Goal: Task Accomplishment & Management: Use online tool/utility

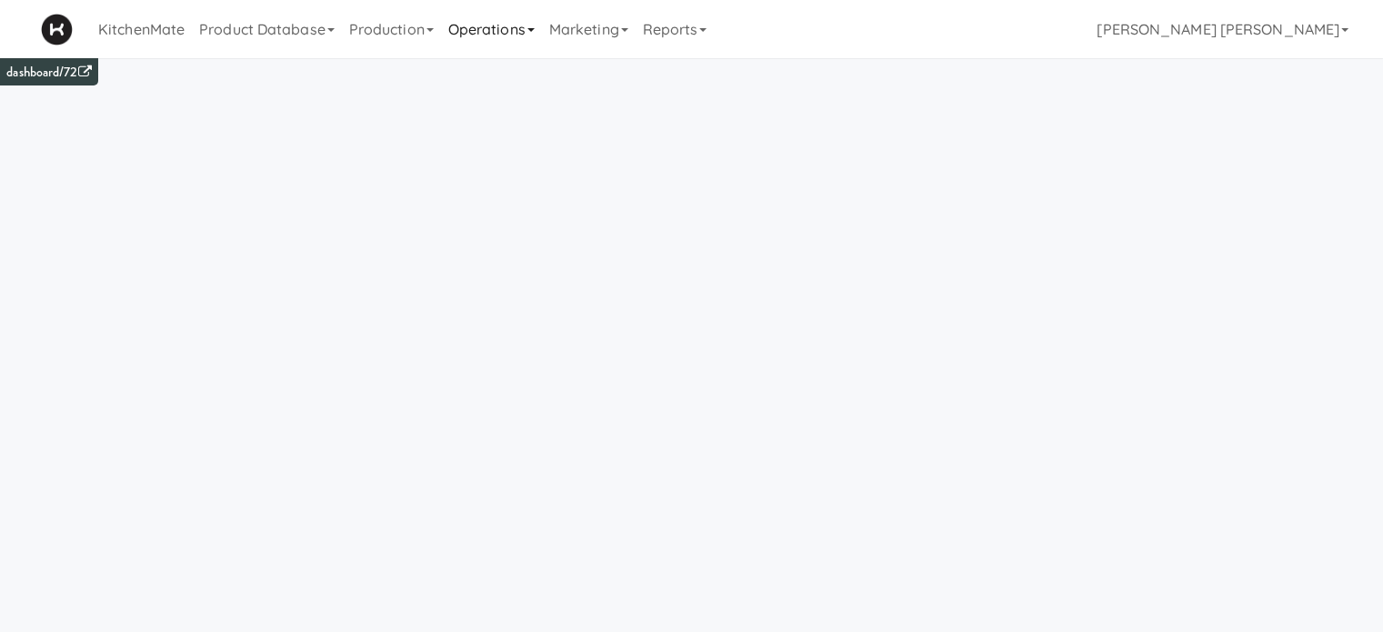
click at [491, 17] on link "Operations" at bounding box center [491, 29] width 101 height 58
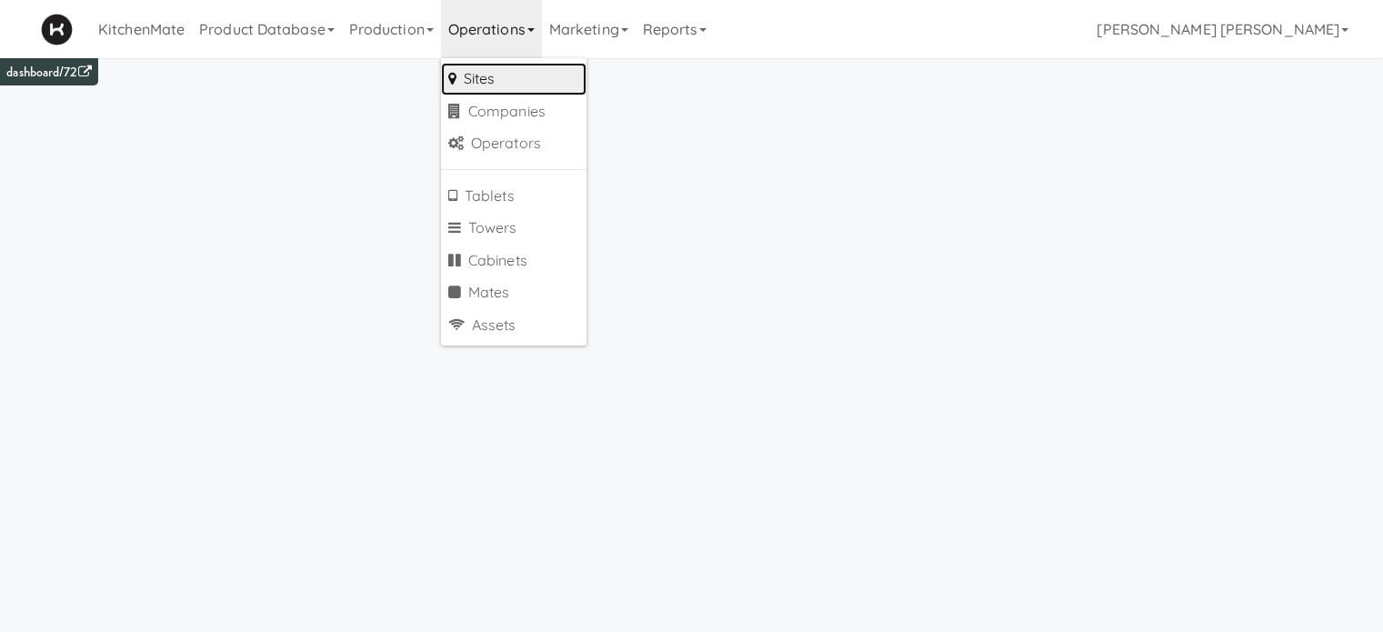
click at [506, 74] on link "Sites" at bounding box center [514, 79] width 146 height 33
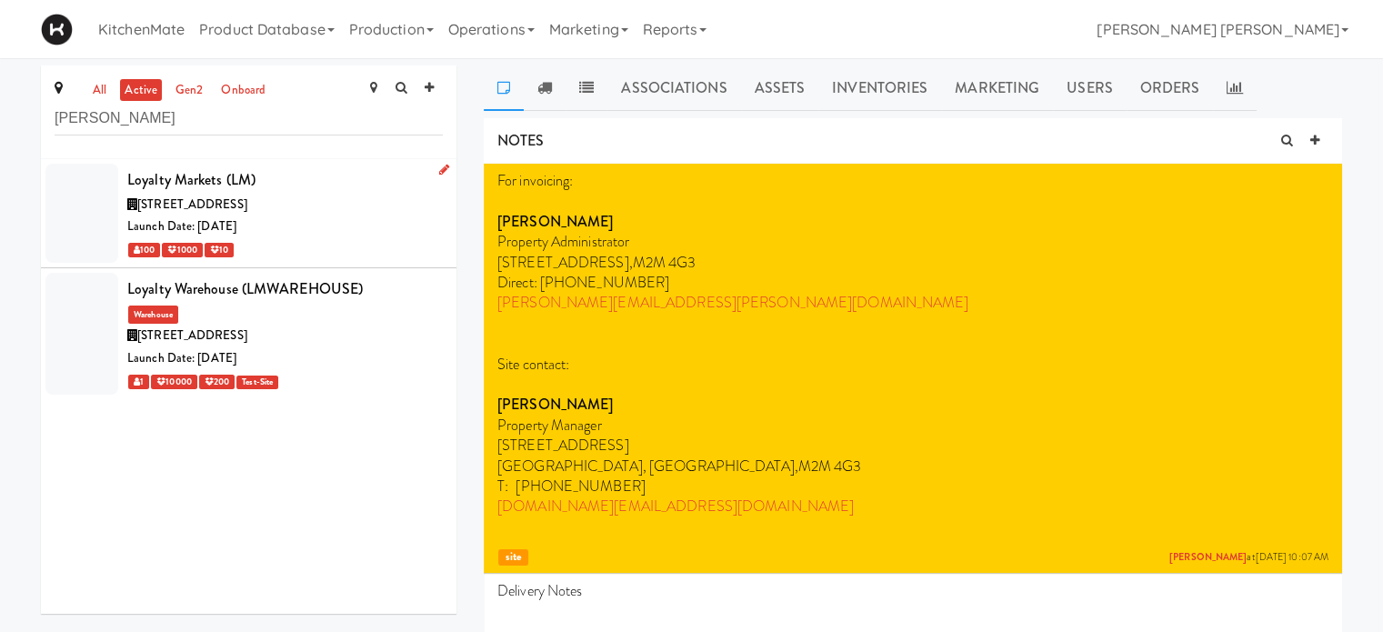
type input "[PERSON_NAME]"
click at [233, 214] on div "1177 Caledonia Rd, Toronto ON" at bounding box center [285, 205] width 316 height 23
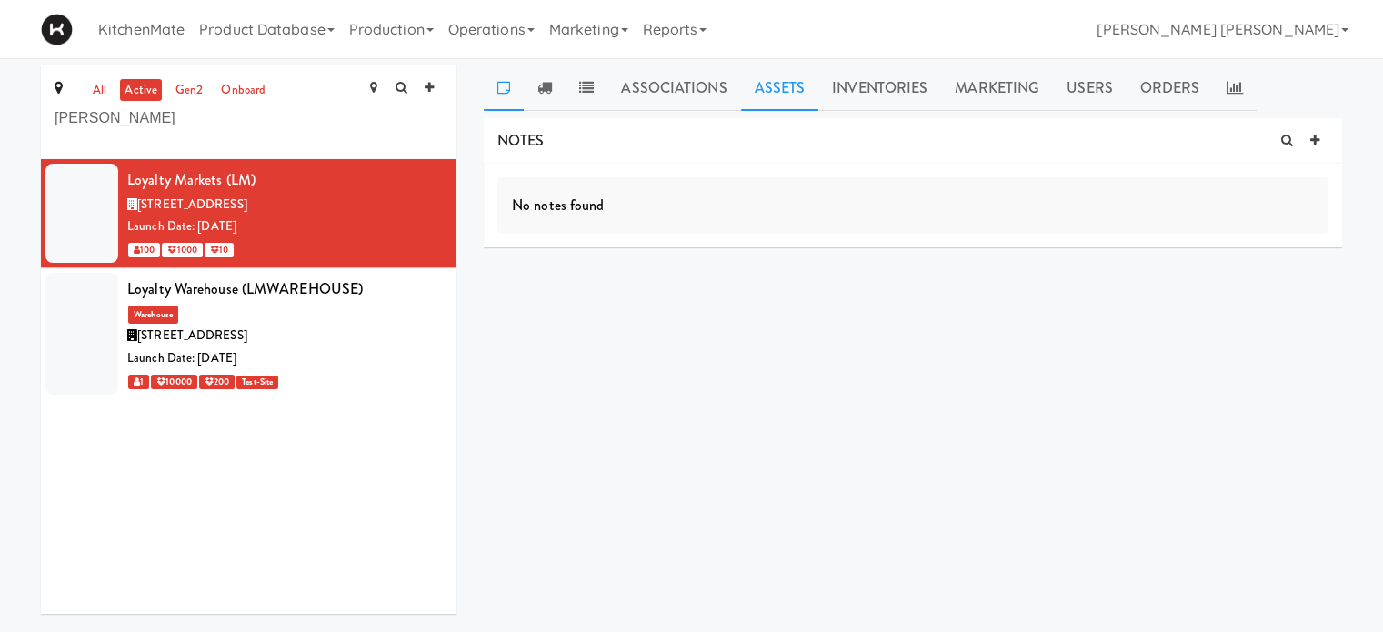
click at [780, 88] on link "Assets" at bounding box center [780, 87] width 78 height 45
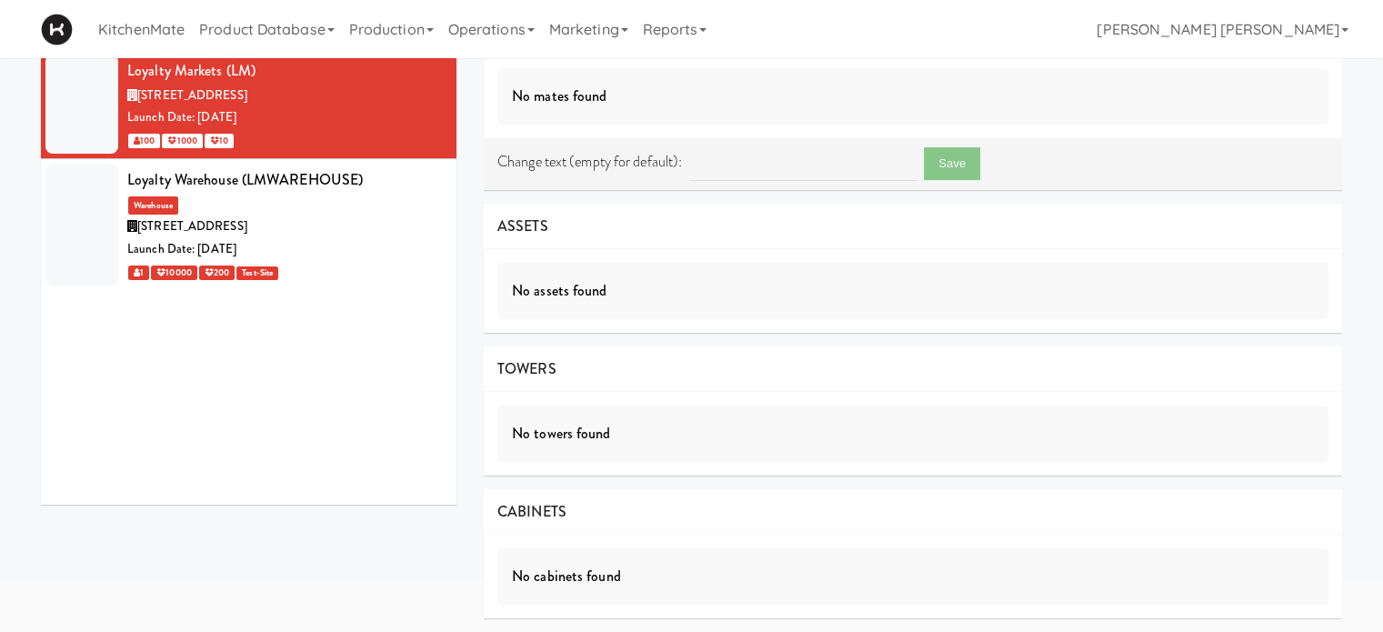
scroll to position [73, 0]
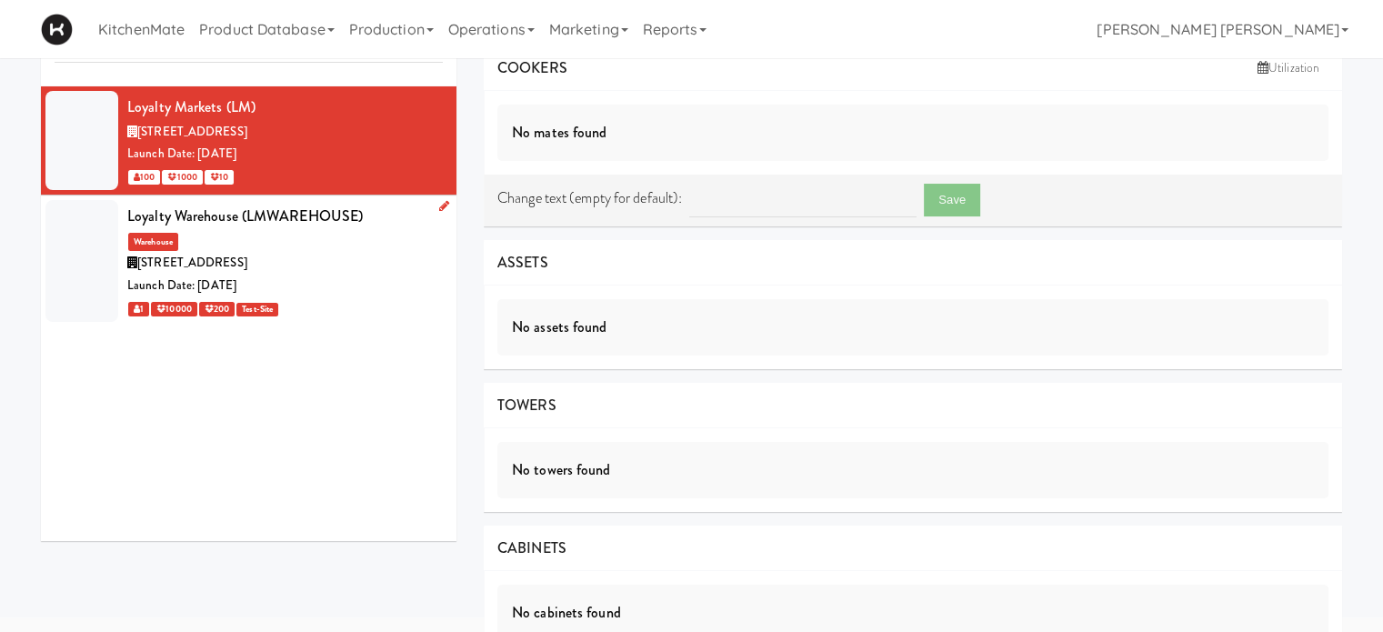
click at [206, 279] on div "Launch Date: May 09, 2025" at bounding box center [285, 286] width 316 height 23
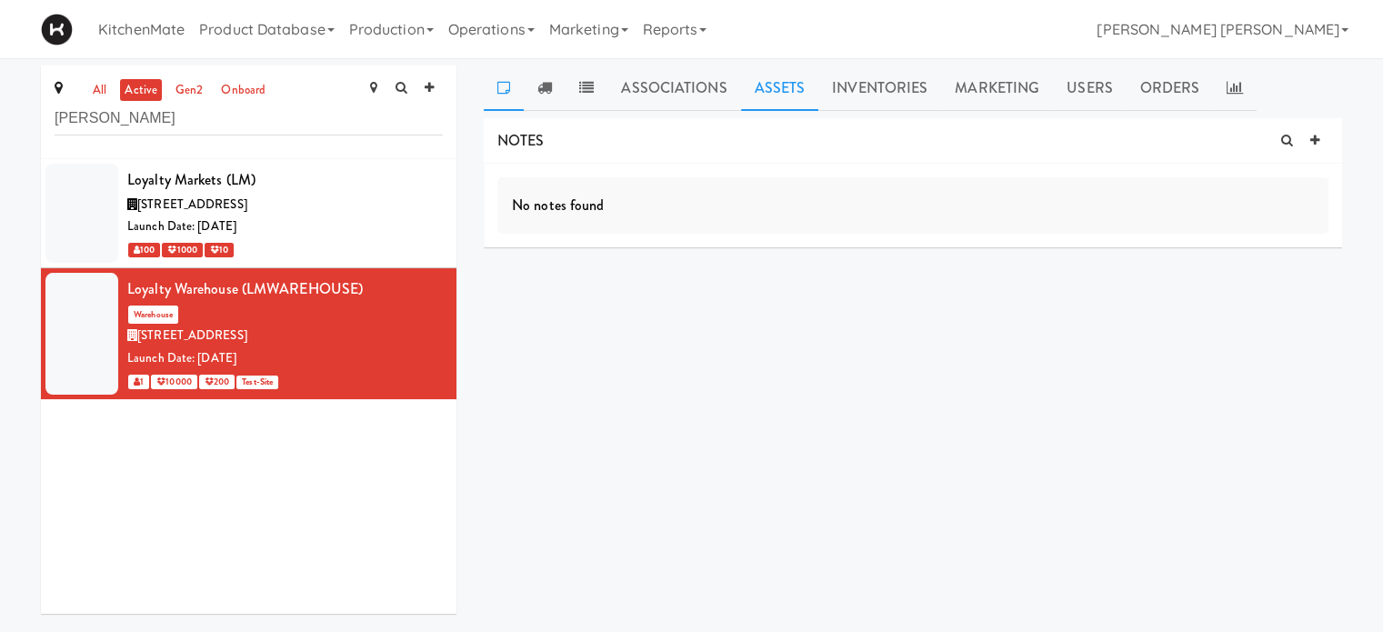
click at [772, 85] on link "Assets" at bounding box center [780, 87] width 78 height 45
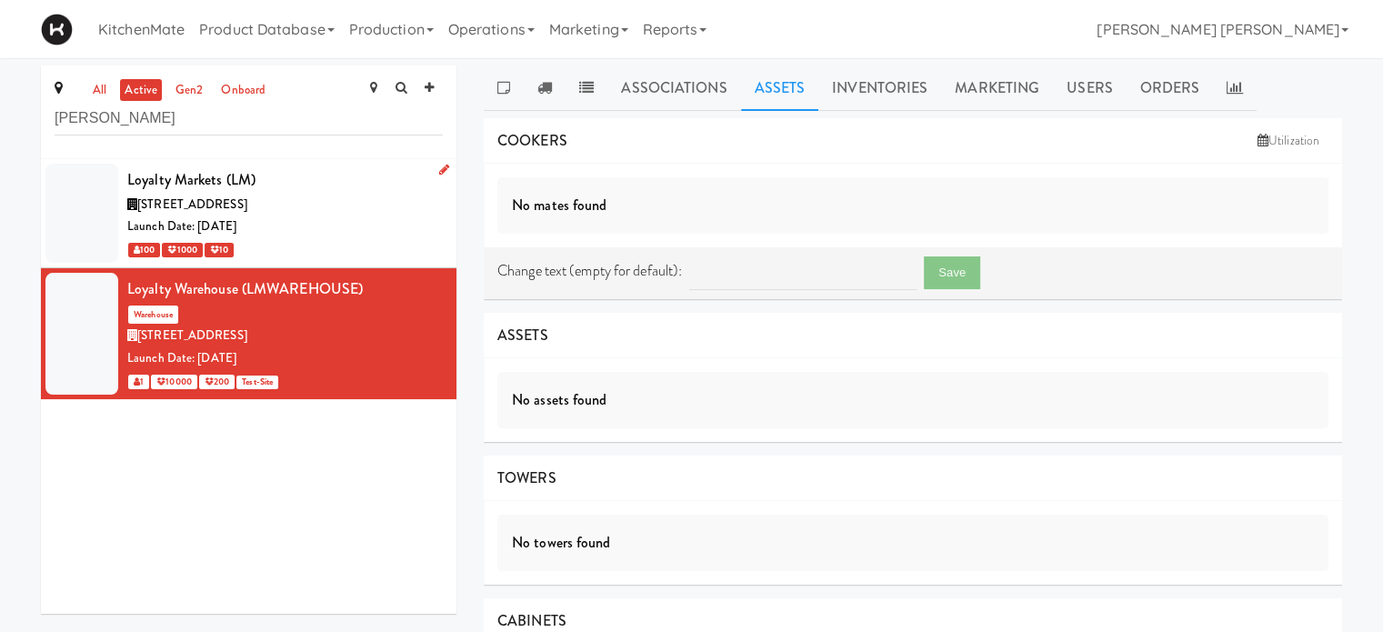
click at [295, 194] on div "1177 Caledonia Rd, Toronto ON" at bounding box center [285, 205] width 316 height 23
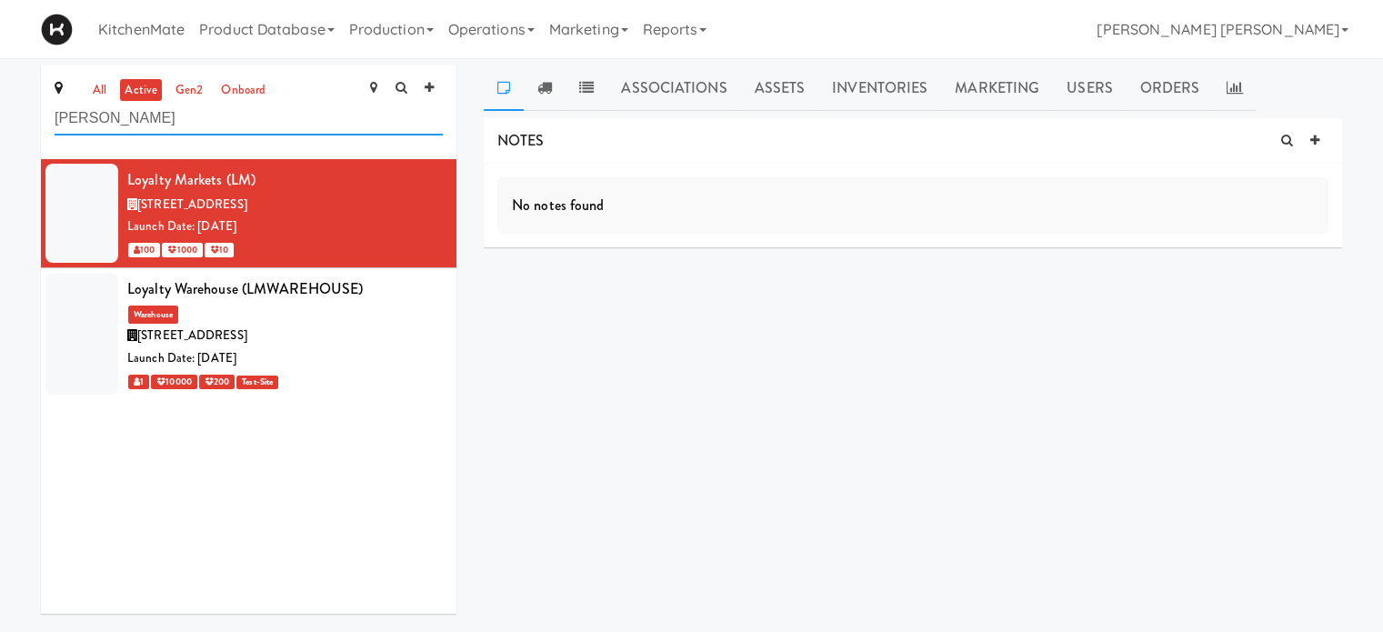
click at [101, 118] on input "[PERSON_NAME]" at bounding box center [249, 119] width 388 height 34
type input "l"
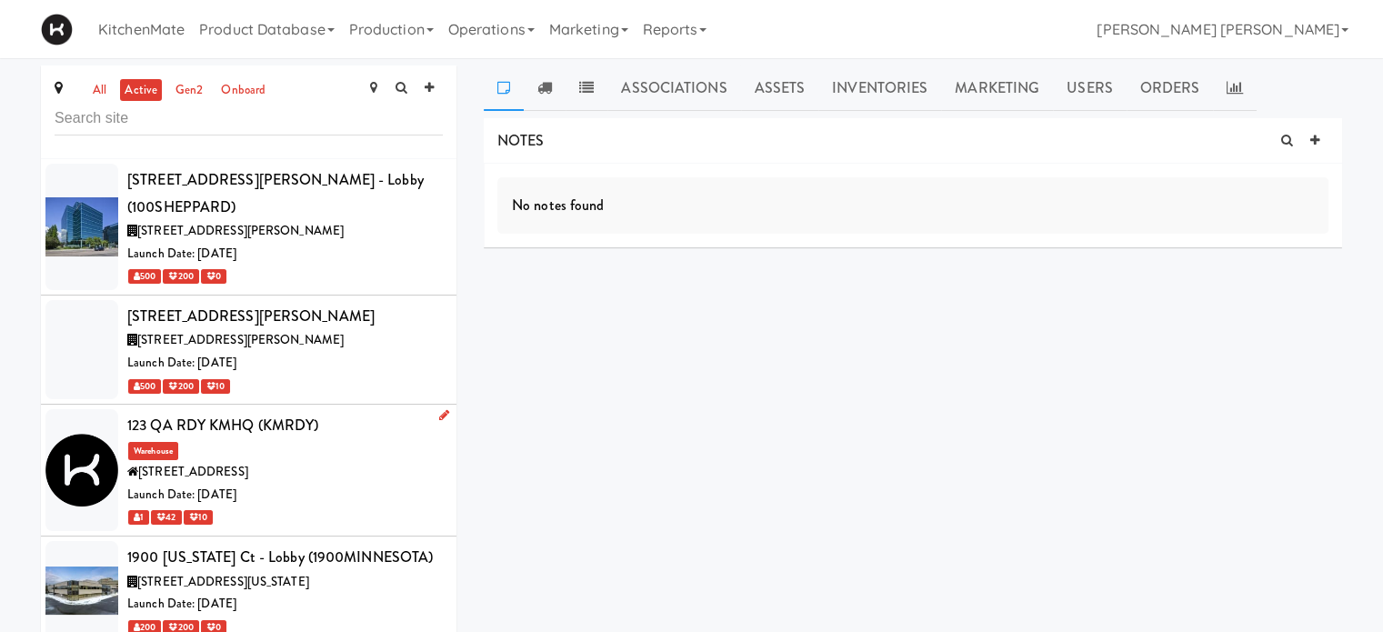
click at [195, 463] on span "325 Front St W, Toronto ON" at bounding box center [193, 471] width 110 height 17
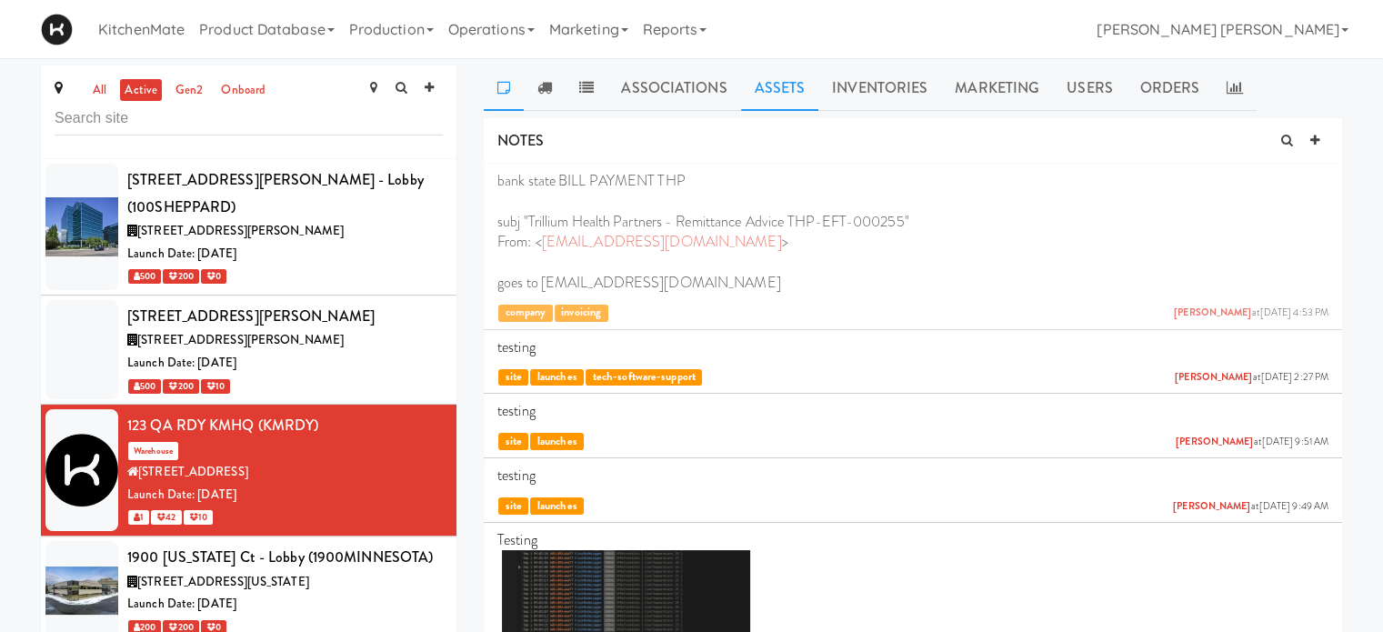
click at [775, 90] on link "Assets" at bounding box center [780, 87] width 78 height 45
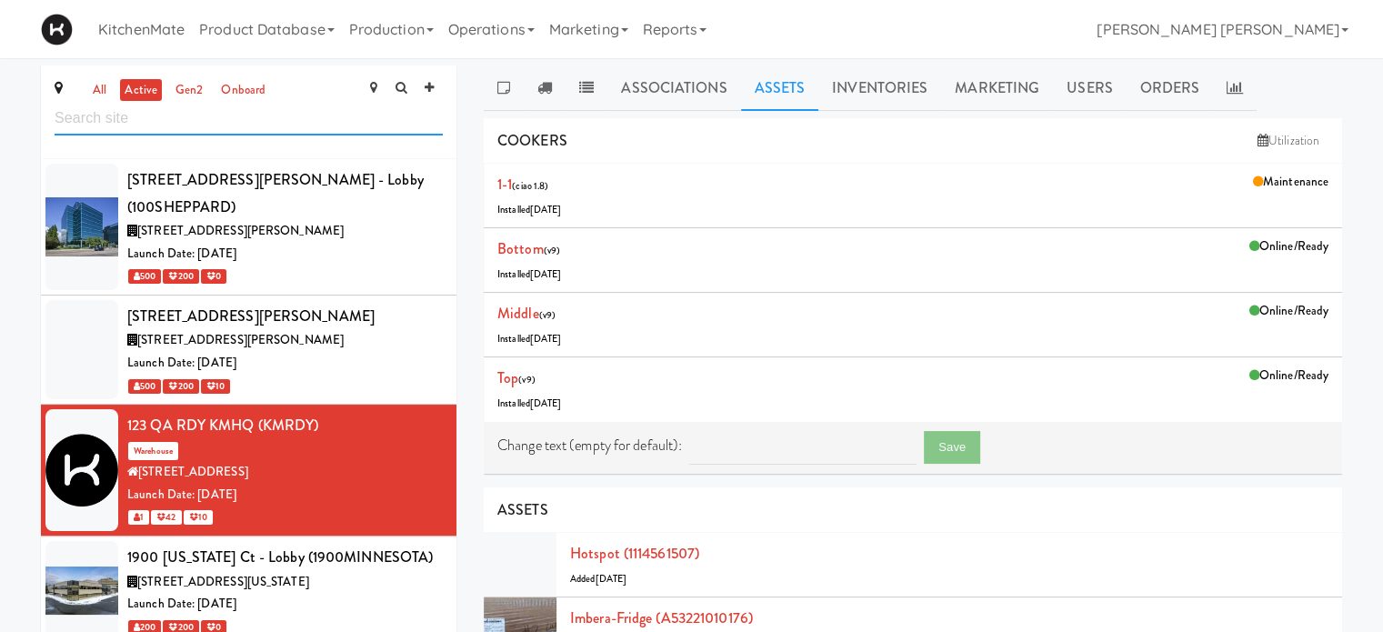
click at [133, 123] on input "text" at bounding box center [249, 119] width 388 height 34
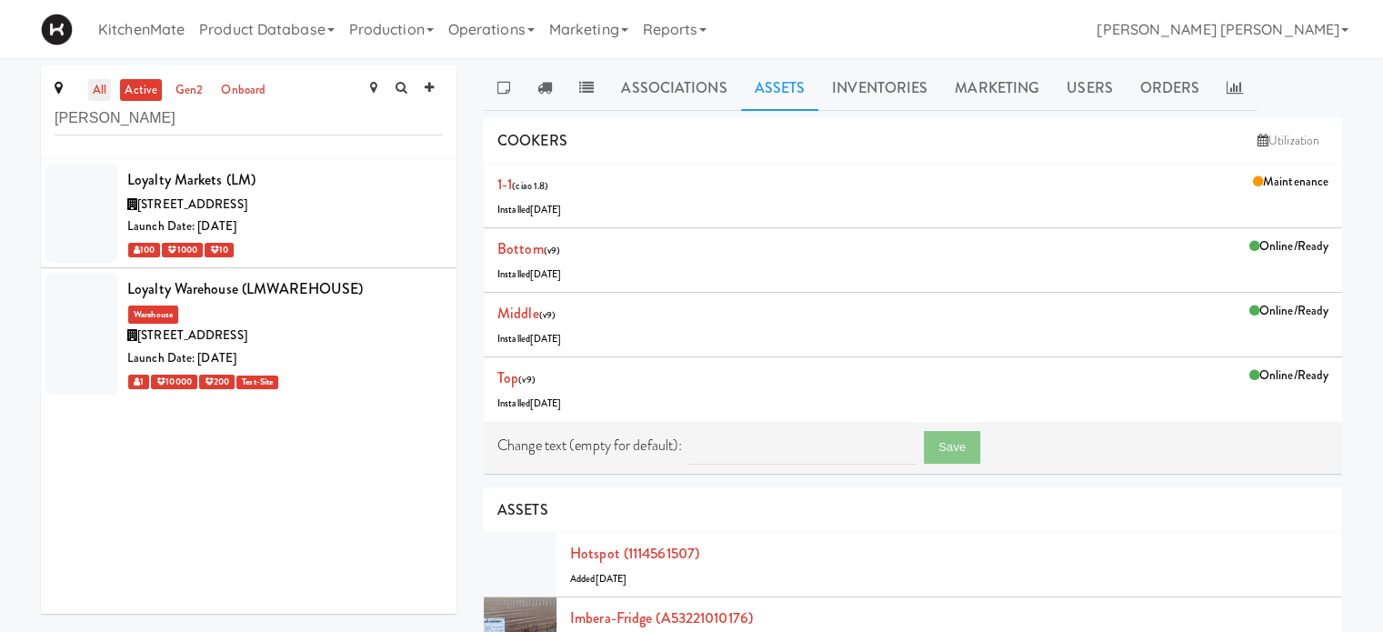
click at [102, 95] on link "all" at bounding box center [99, 90] width 23 height 23
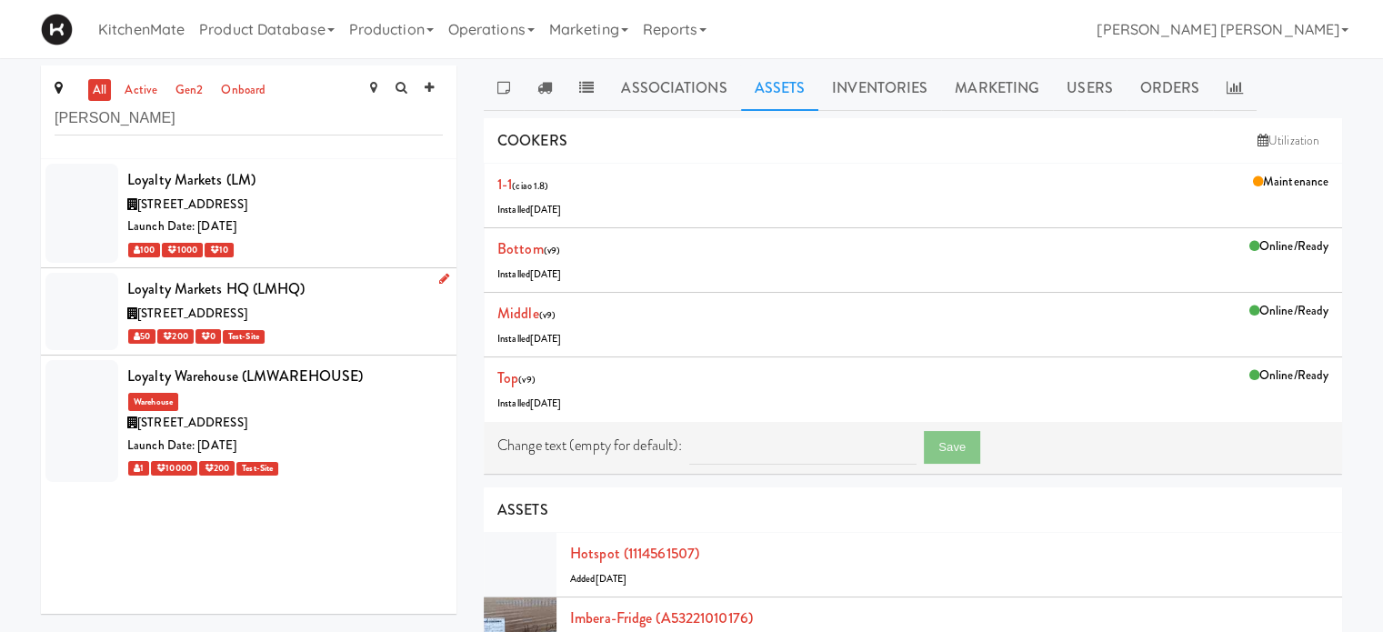
click at [237, 301] on div "Loyalty Markets HQ (LMHQ)" at bounding box center [285, 289] width 316 height 27
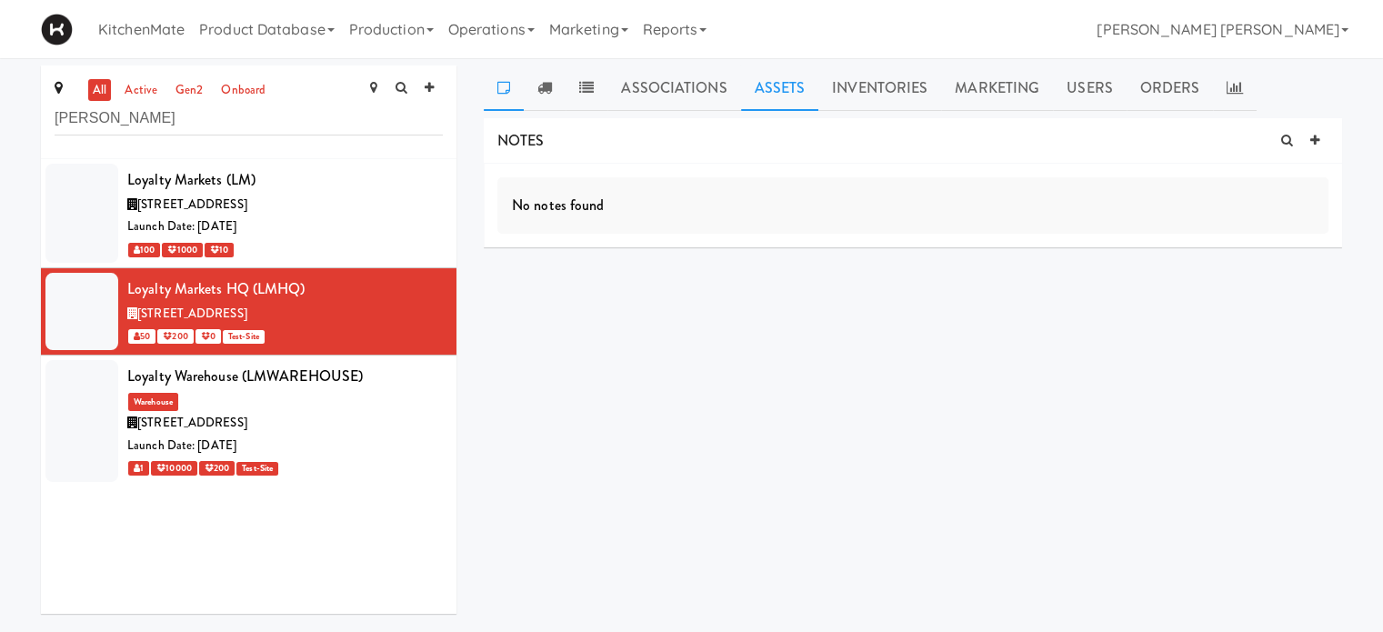
click at [766, 83] on link "Assets" at bounding box center [780, 87] width 78 height 45
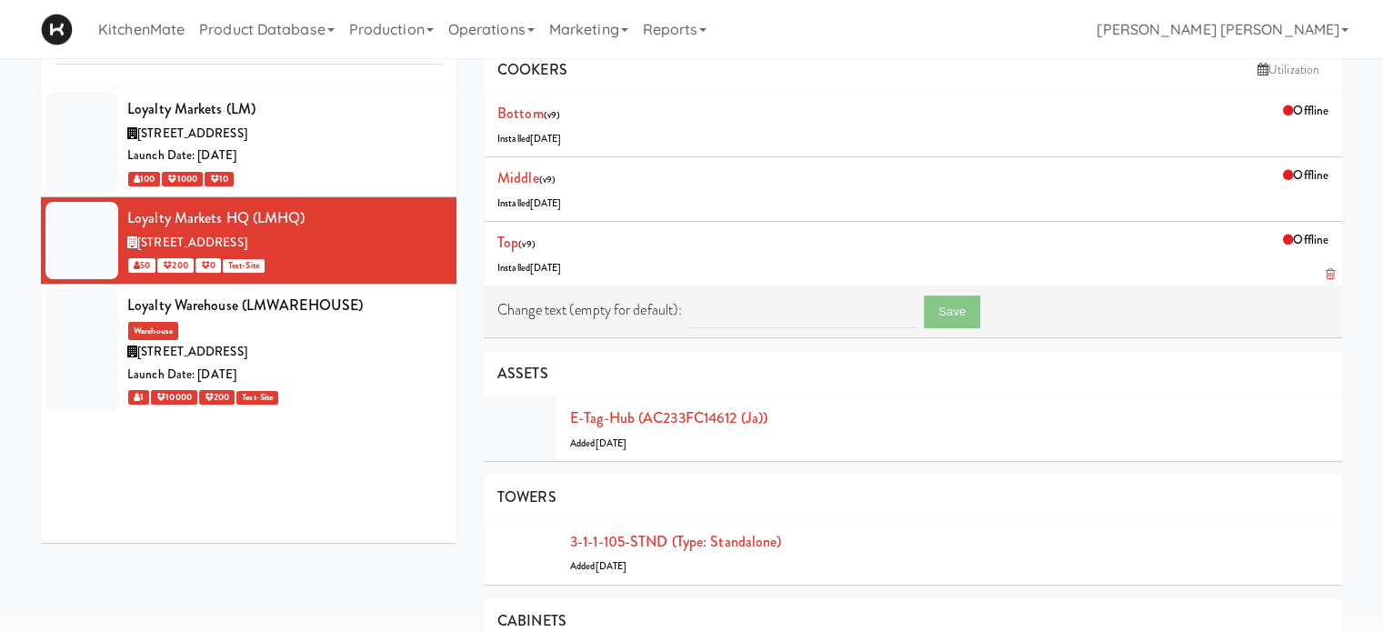
scroll to position [73, 0]
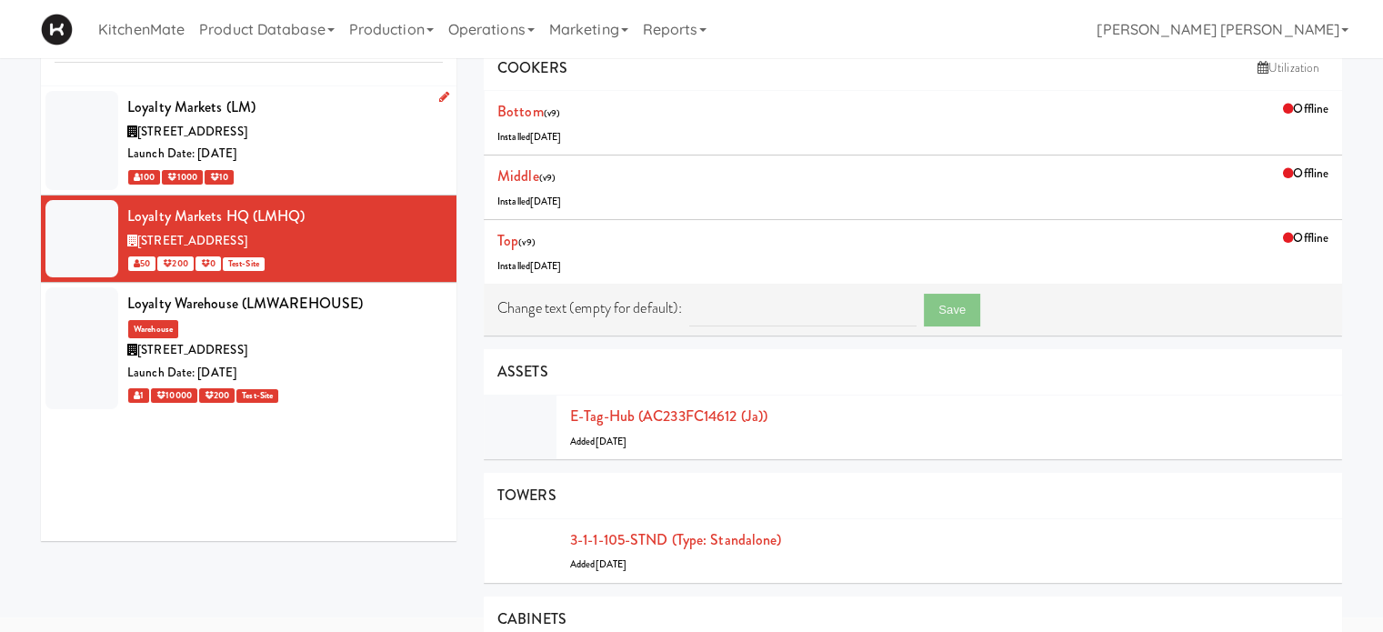
click at [246, 130] on span "1177 Caledonia Rd, Toronto ON" at bounding box center [192, 131] width 110 height 17
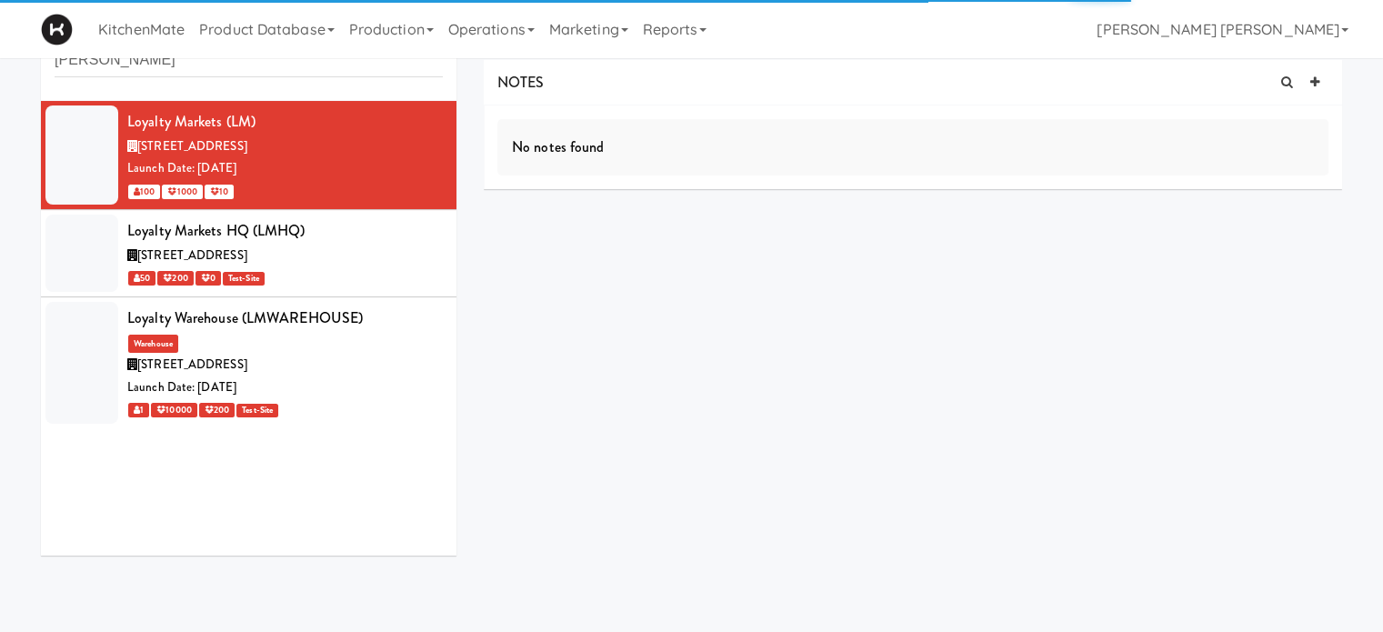
click at [0, 175] on div "all active gen2 onboard loy Loyalty Markets (LM) 1177 Caledonia Rd, Toronto ON …" at bounding box center [691, 288] width 1383 height 562
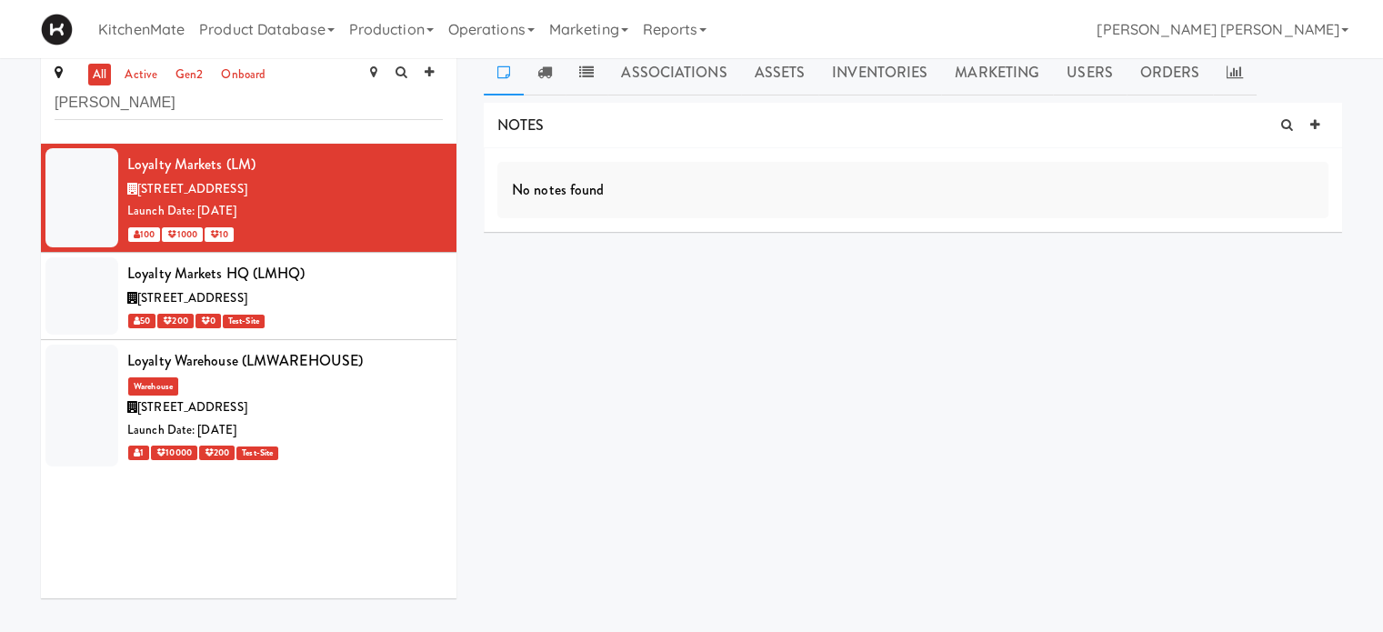
scroll to position [0, 0]
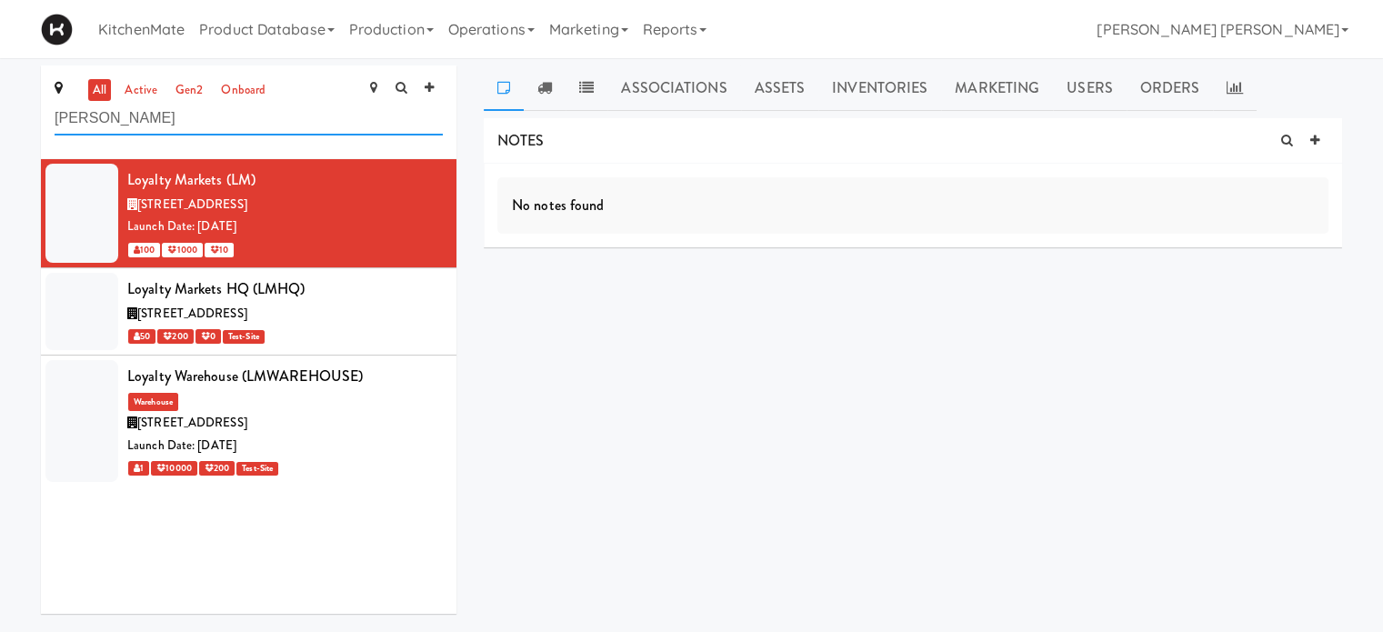
click at [85, 122] on input "[PERSON_NAME]" at bounding box center [249, 119] width 388 height 34
type input "l"
click at [0, 195] on div "all active gen2 onboard Loyalty Markets (LM) 1177 Caledonia Rd, Toronto ON Laun…" at bounding box center [691, 346] width 1383 height 562
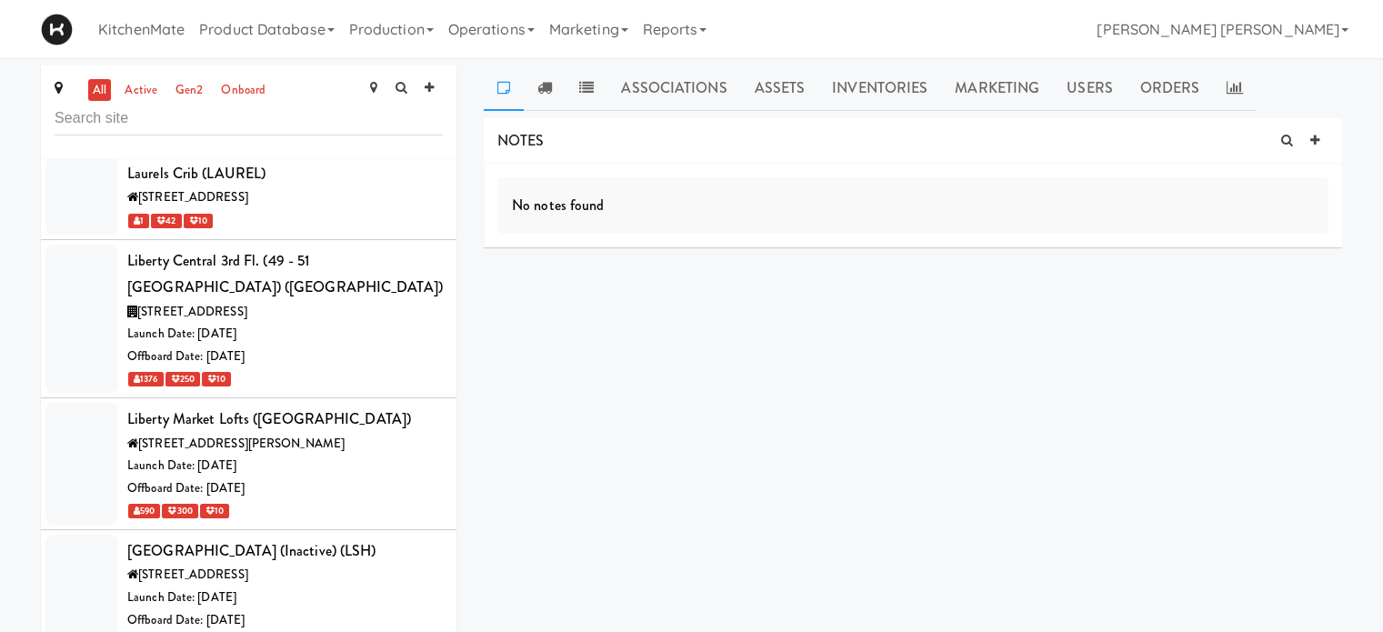
scroll to position [21233, 0]
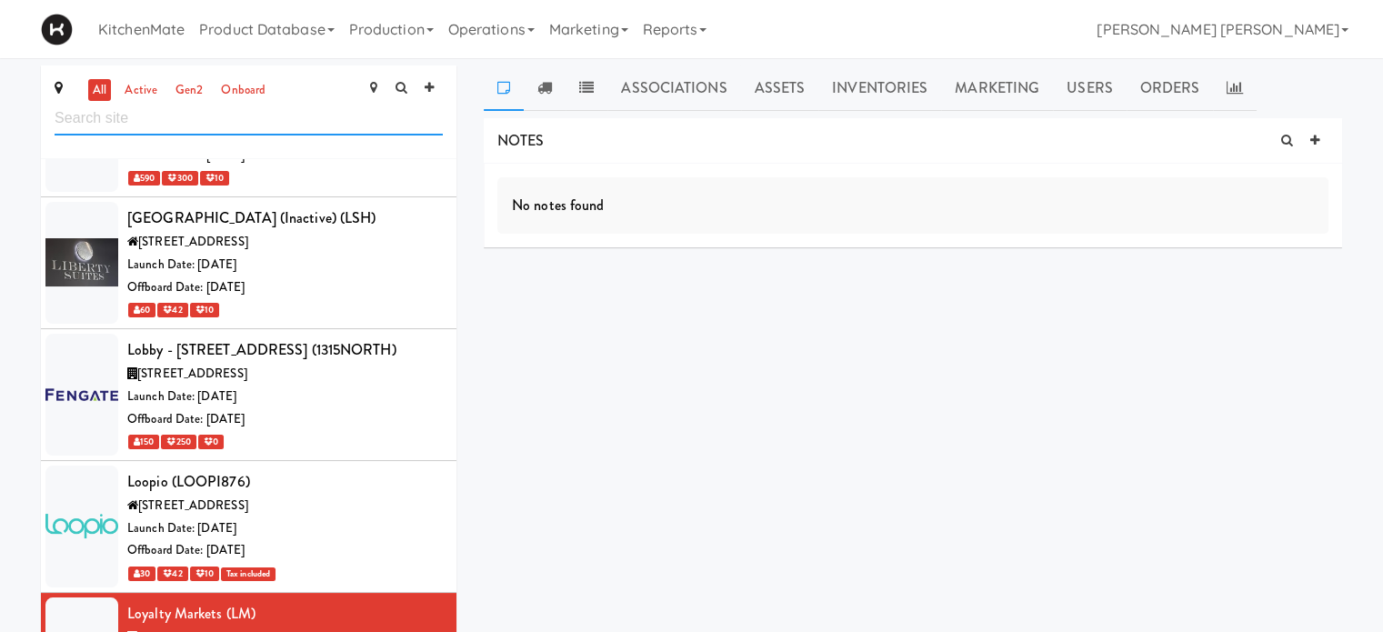
click at [144, 102] on input "text" at bounding box center [249, 119] width 388 height 34
click at [141, 95] on link "active" at bounding box center [141, 90] width 42 height 23
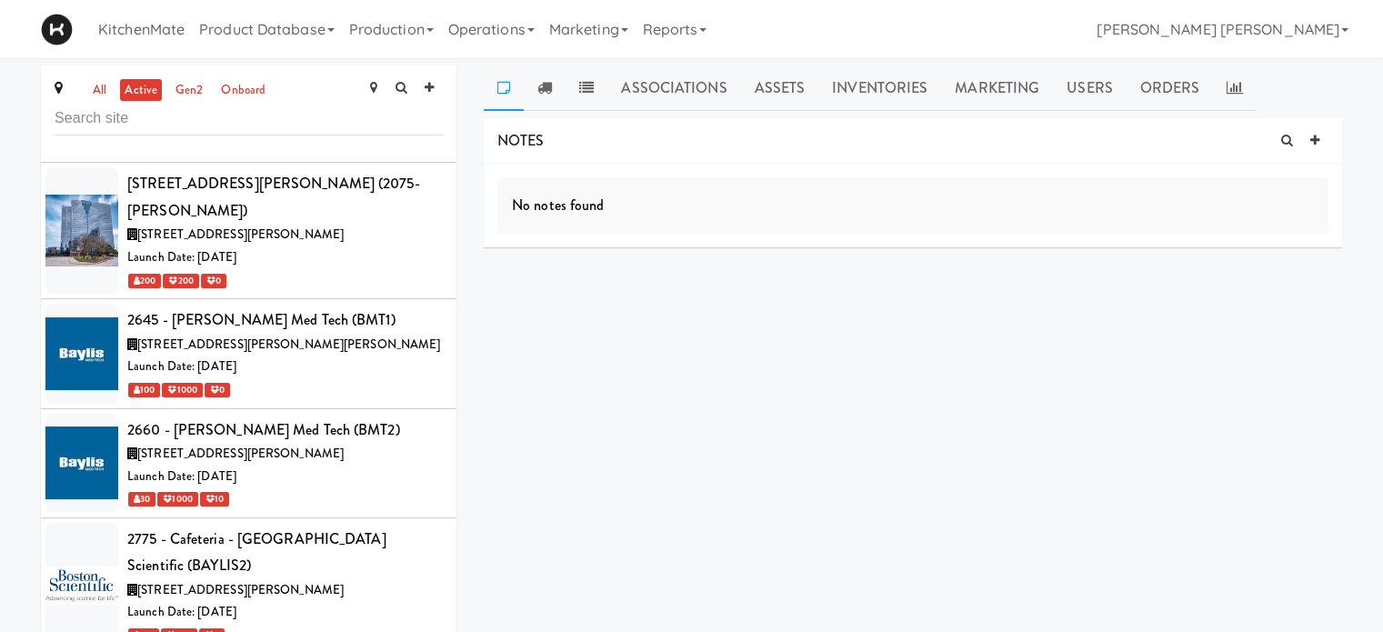
scroll to position [5, 0]
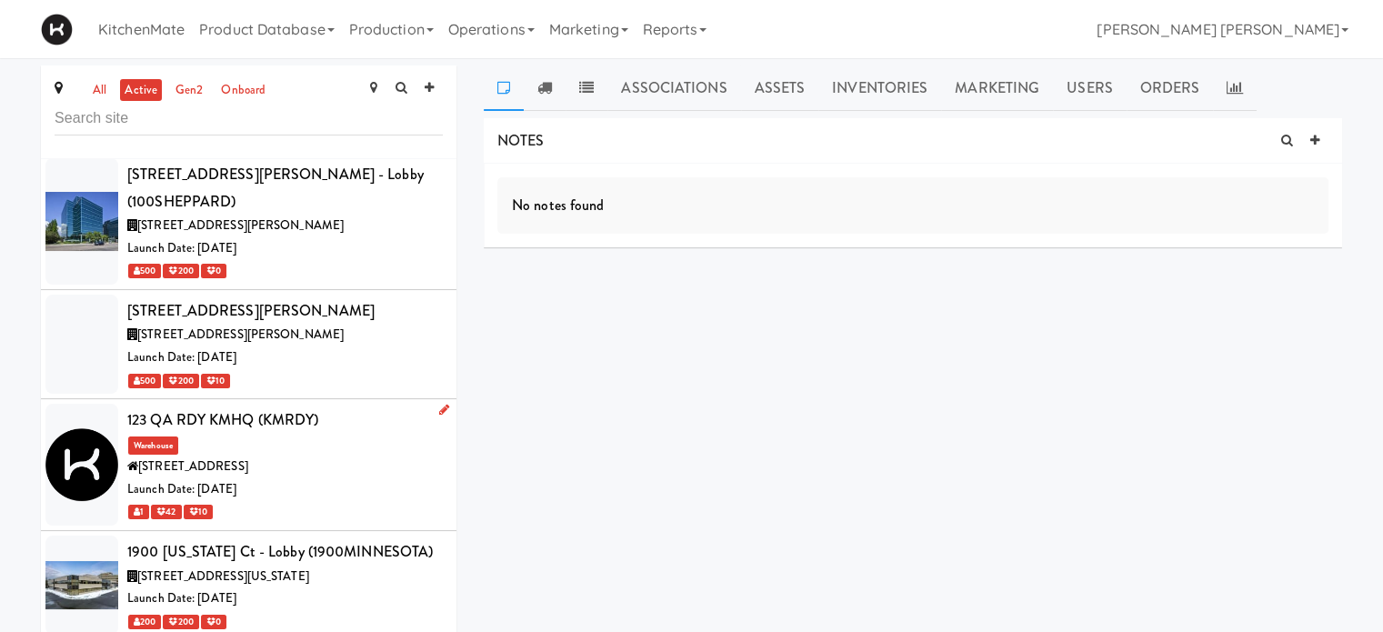
click at [264, 407] on div "123 QA RDY KMHQ (KMRDY) Warehouse 325 Front St W, Toronto ON Launch Date: Sep 2…" at bounding box center [285, 465] width 316 height 116
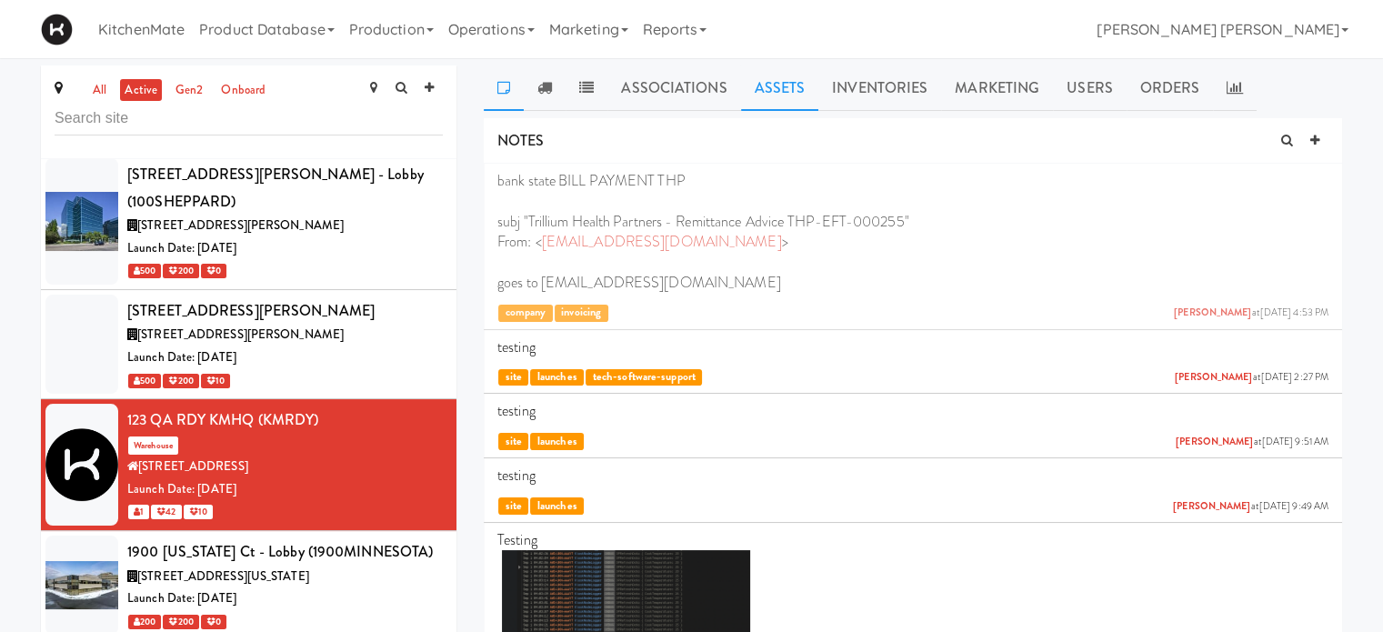
click at [760, 90] on link "Assets" at bounding box center [780, 87] width 78 height 45
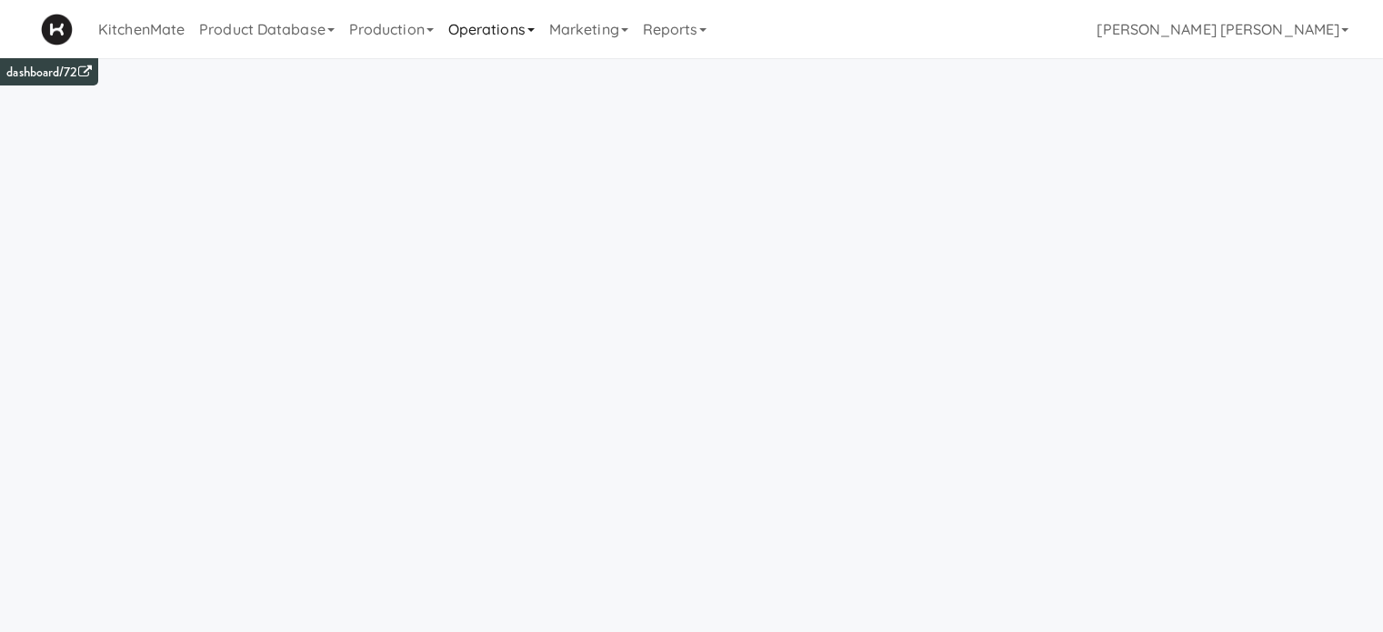
click at [497, 33] on link "Operations" at bounding box center [491, 29] width 101 height 58
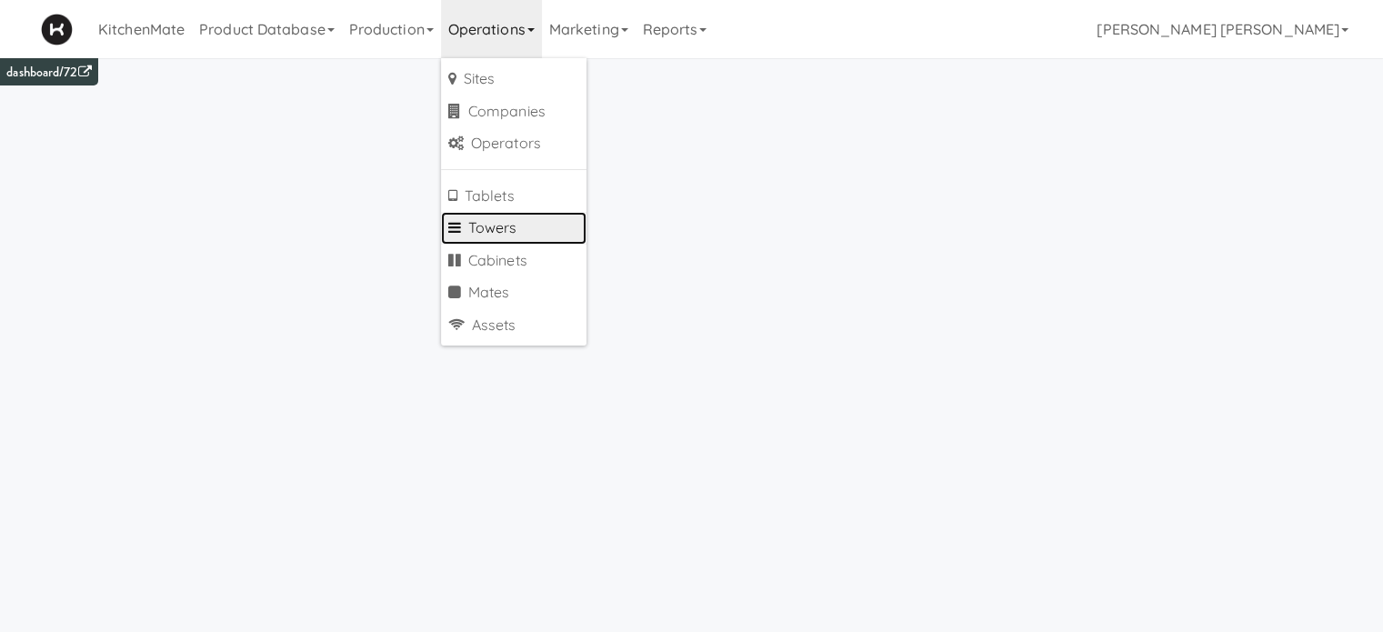
click at [500, 225] on link "Towers" at bounding box center [514, 228] width 146 height 33
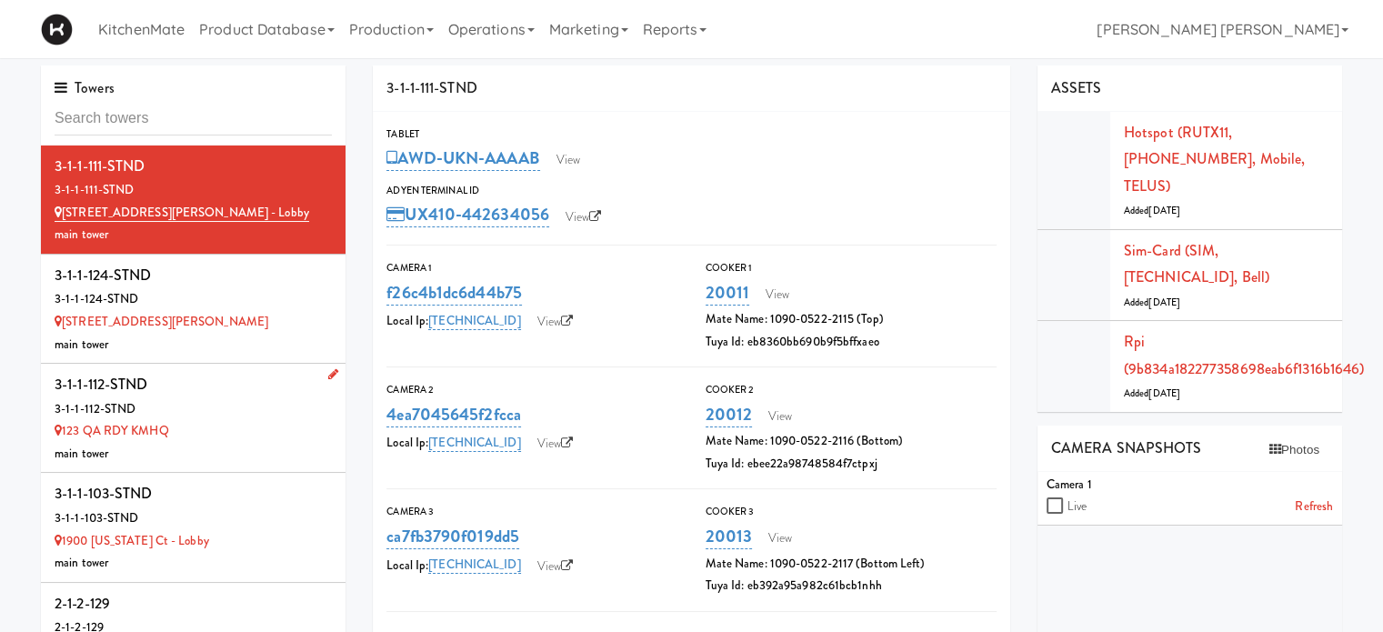
click at [321, 370] on link at bounding box center [329, 375] width 17 height 23
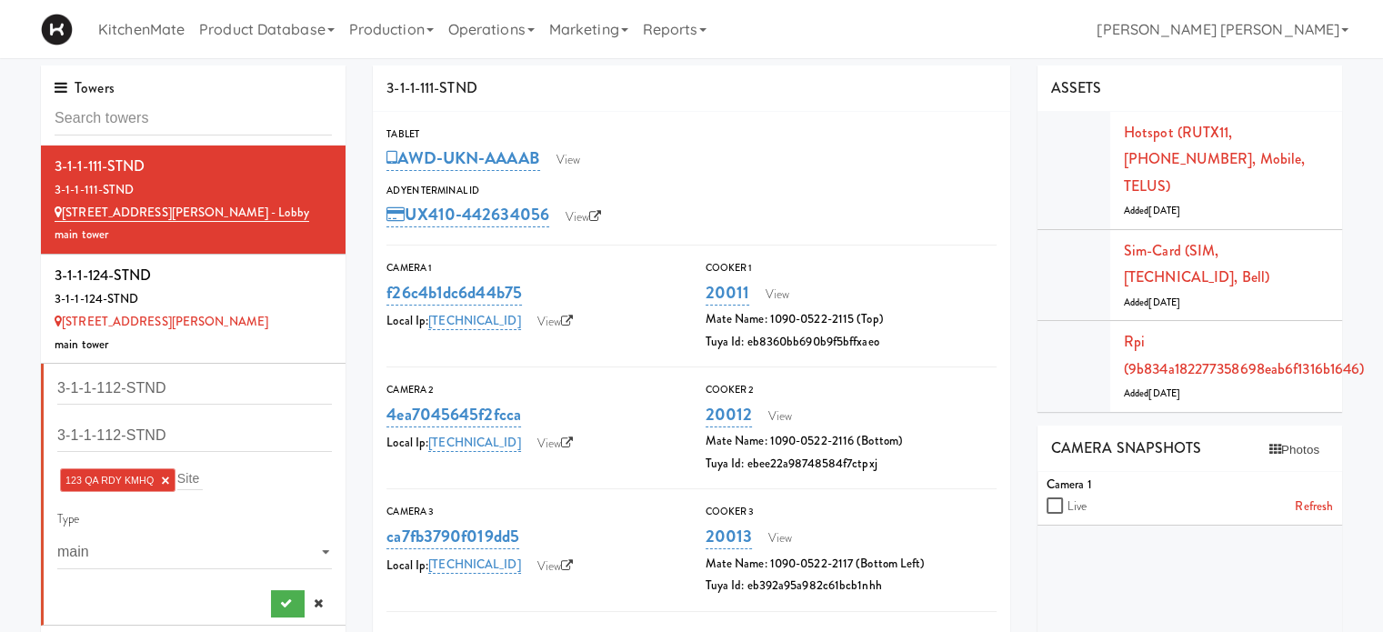
click at [164, 476] on link "×" at bounding box center [165, 480] width 8 height 15
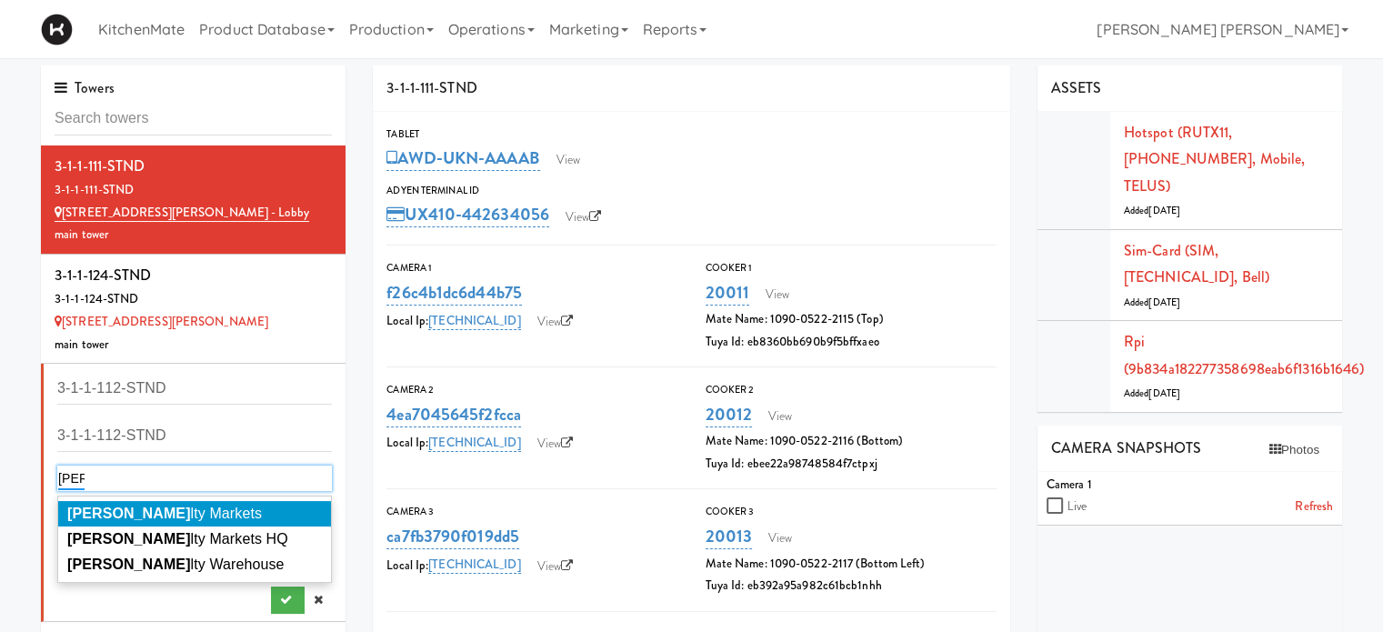
type input "[PERSON_NAME]"
click at [206, 512] on li "[PERSON_NAME] lty Markets" at bounding box center [194, 513] width 273 height 25
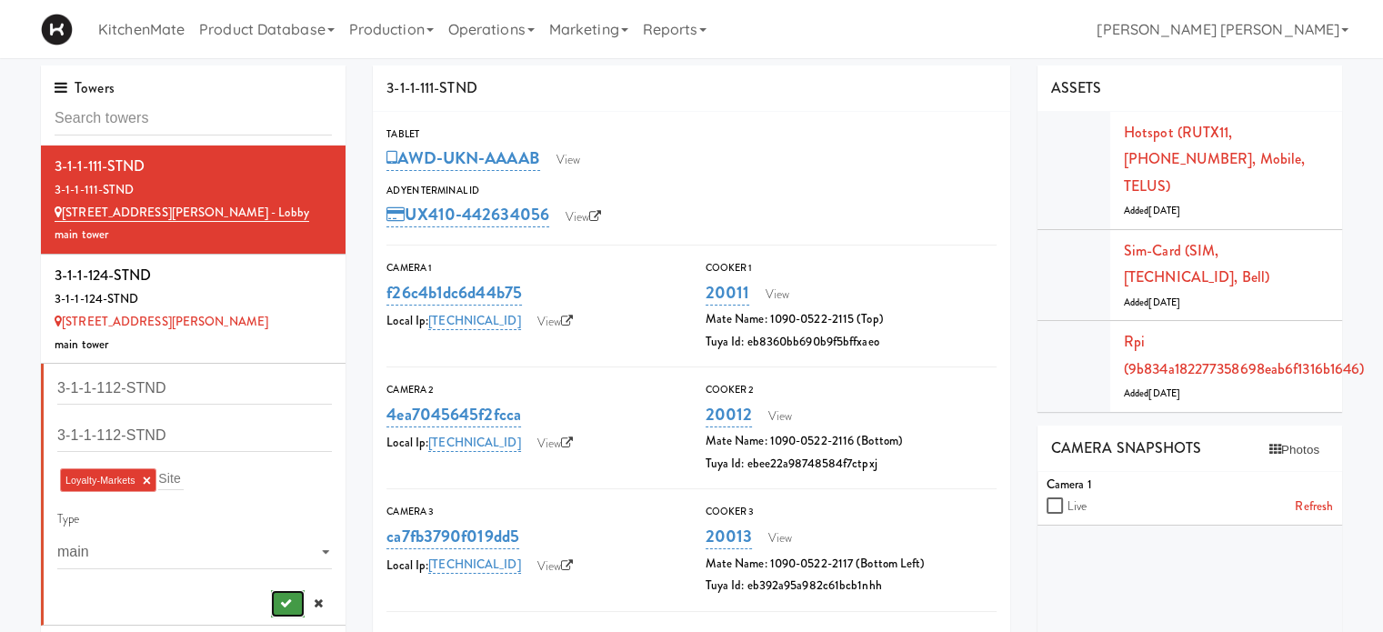
click at [280, 600] on button "submit" at bounding box center [288, 603] width 34 height 27
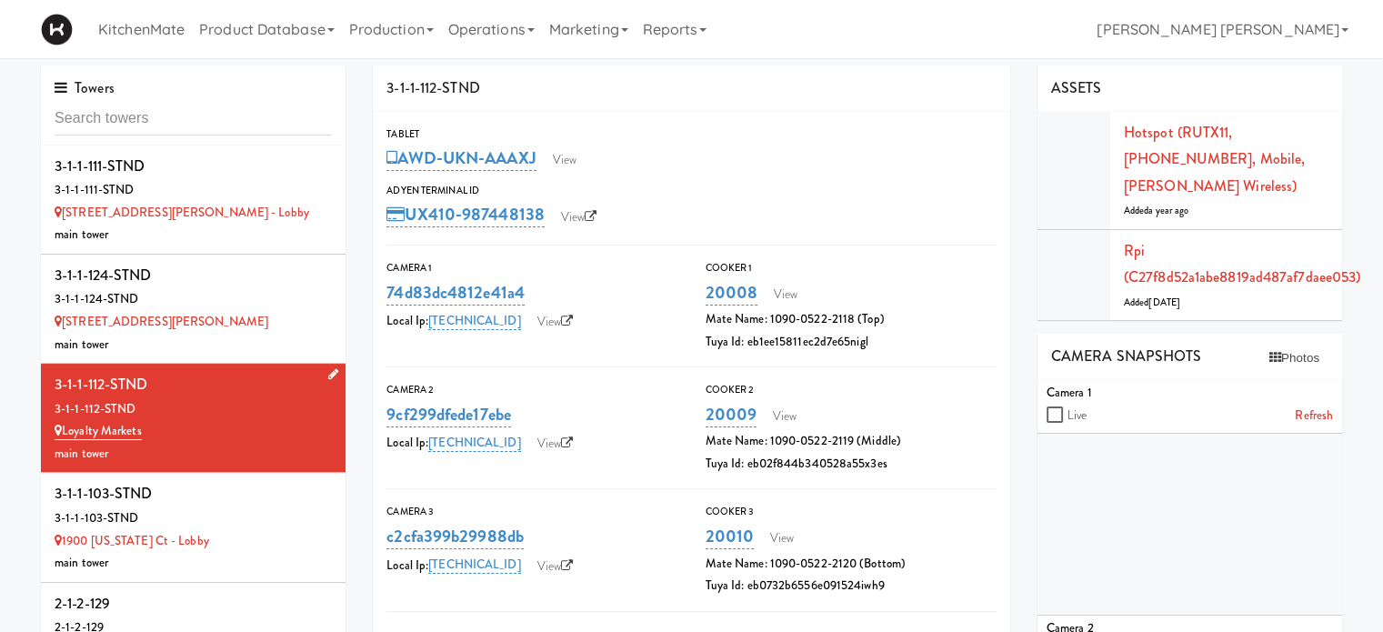
click at [0, 269] on div "Towers 3-1-1-111-STND 3-1-1-111-STND [STREET_ADDRESS][PERSON_NAME] - [GEOGRAPHI…" at bounding box center [691, 582] width 1383 height 1035
click at [492, 25] on link "Operations" at bounding box center [491, 29] width 101 height 58
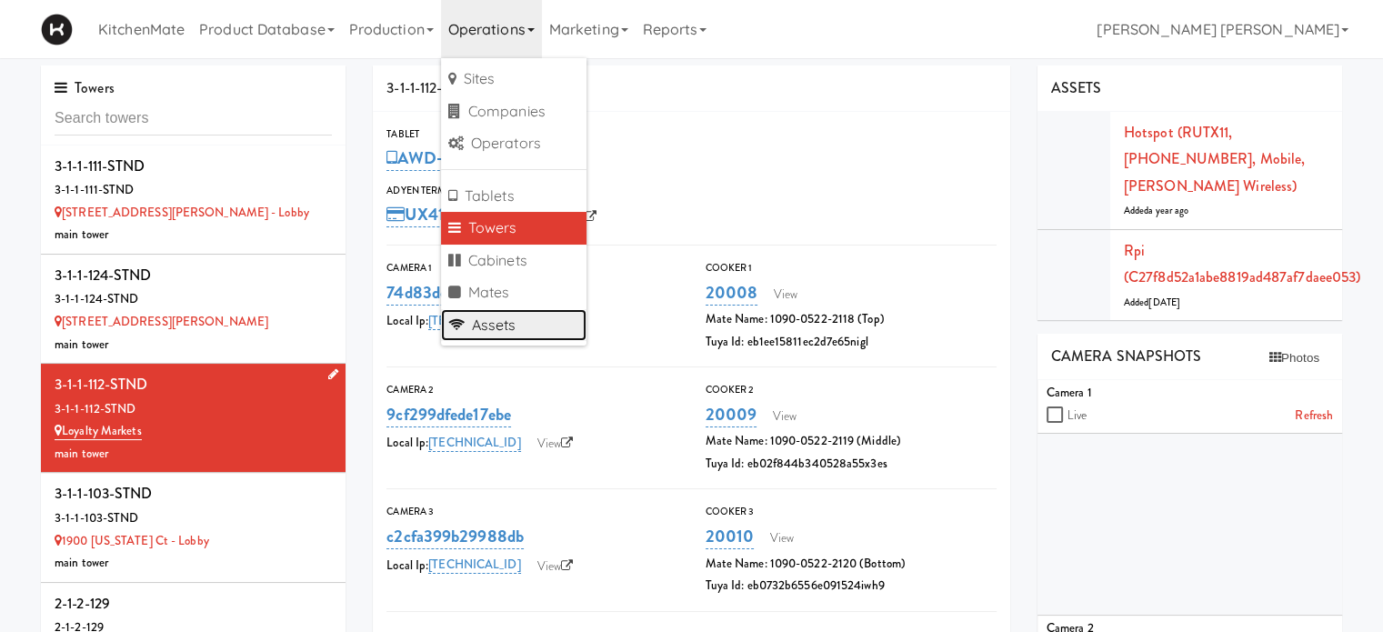
click at [495, 326] on link "Assets" at bounding box center [514, 325] width 146 height 33
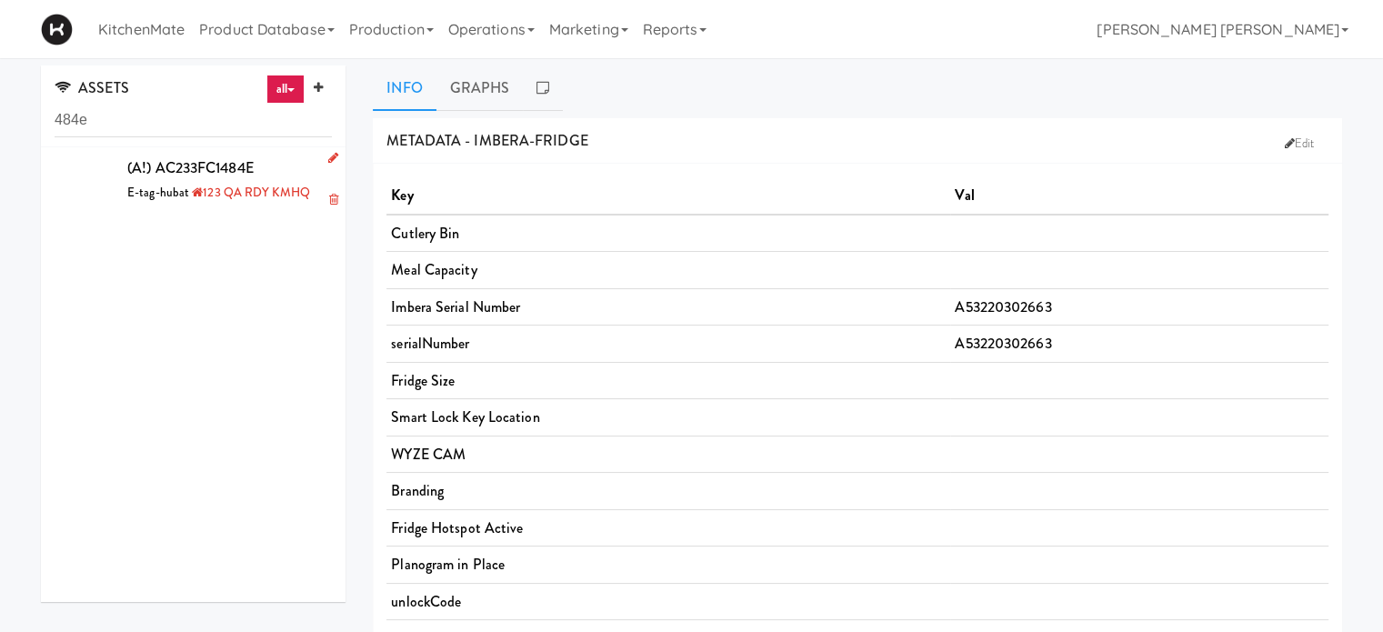
type input "484e"
click at [328, 156] on icon at bounding box center [333, 158] width 10 height 12
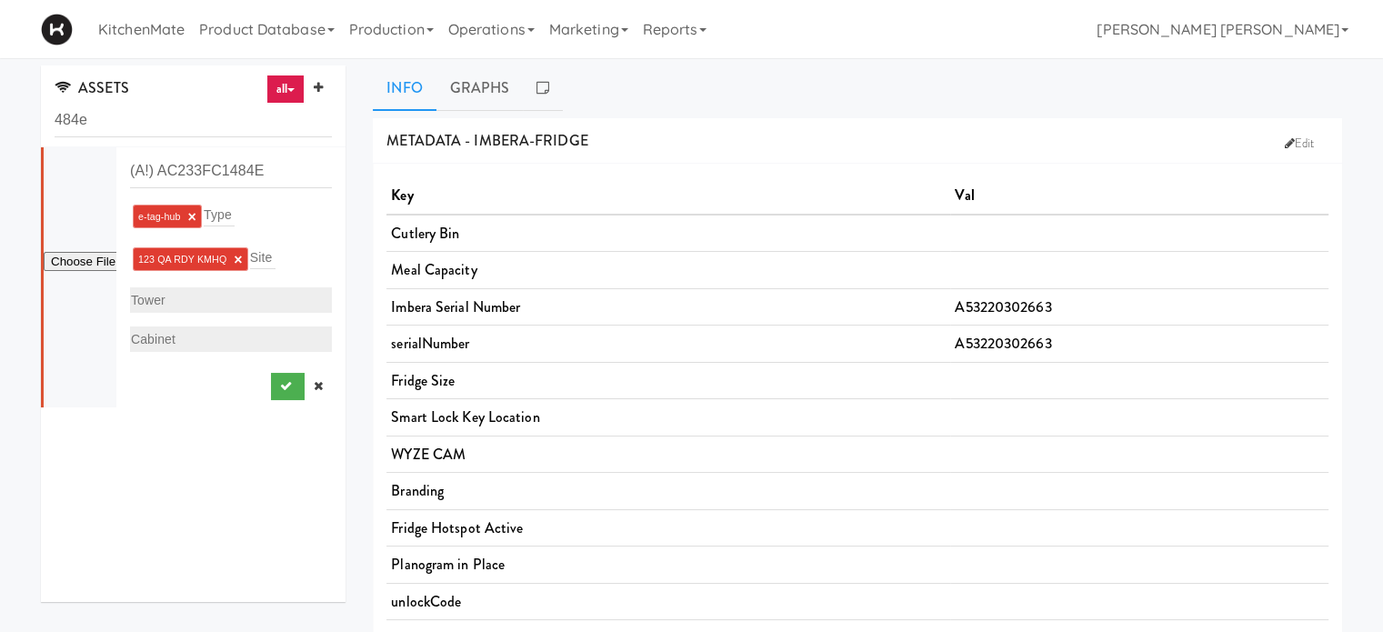
click at [237, 255] on link "×" at bounding box center [238, 259] width 8 height 15
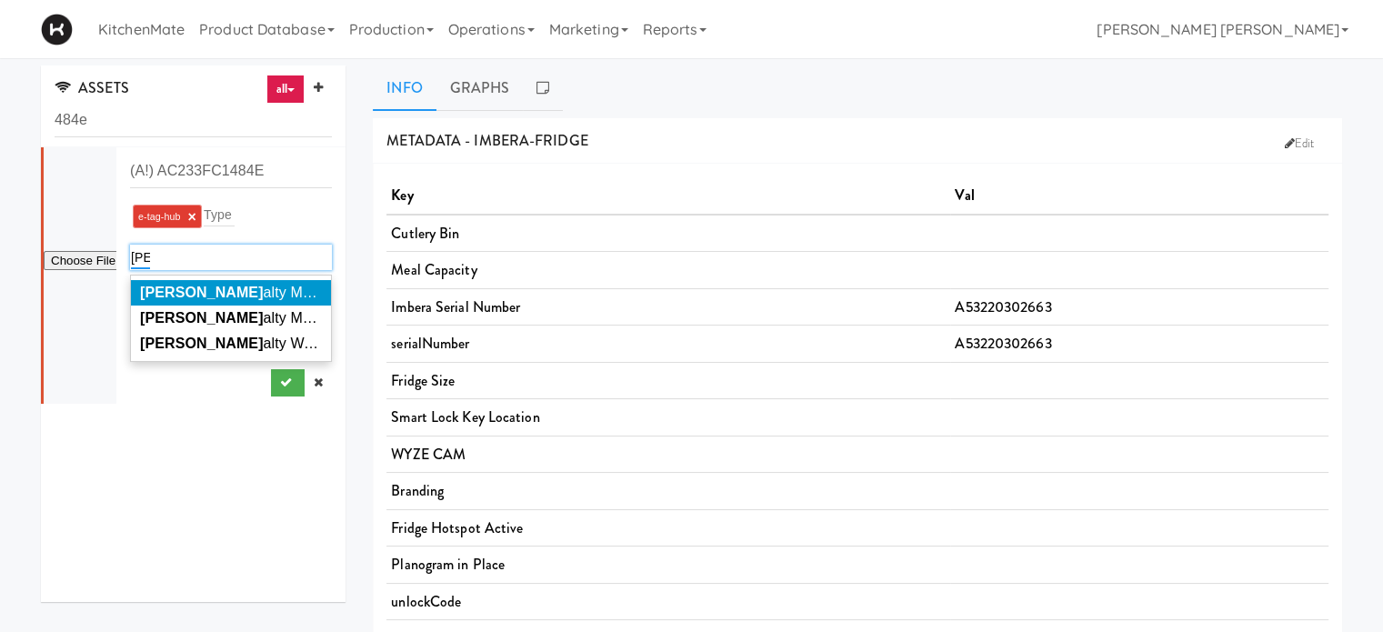
type input "[PERSON_NAME]"
click at [216, 281] on li "[PERSON_NAME] Markets" at bounding box center [231, 292] width 200 height 25
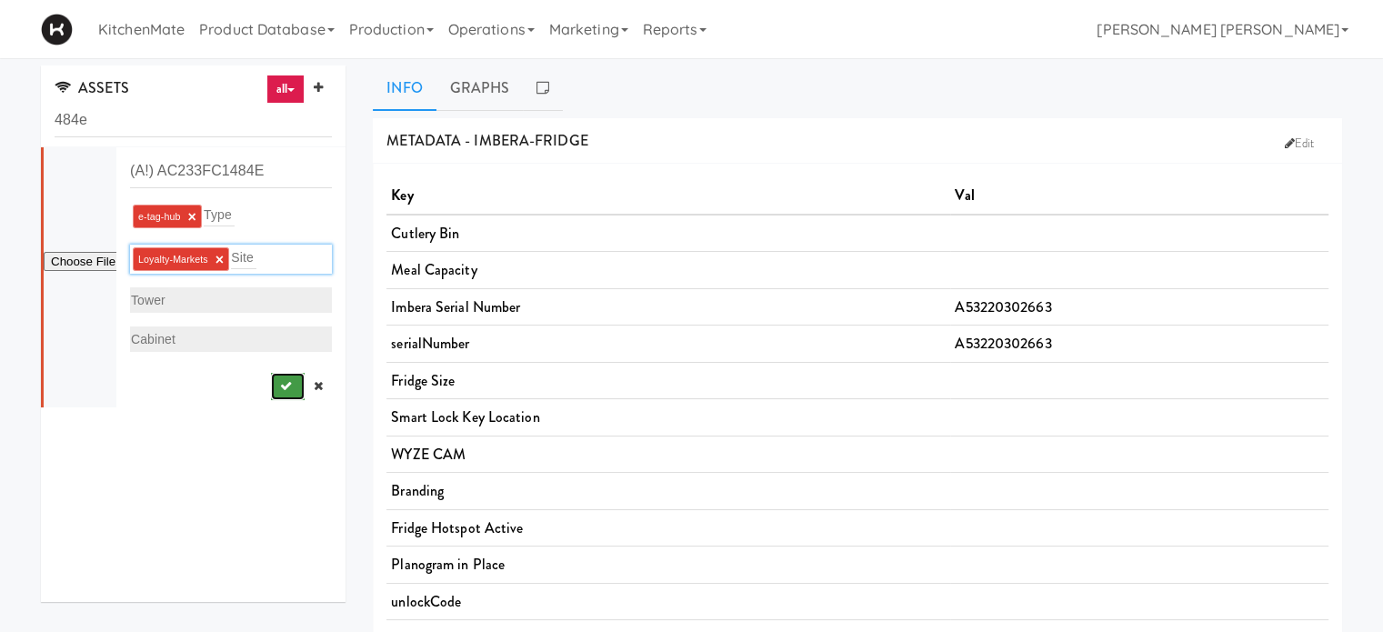
click at [280, 380] on icon "submit" at bounding box center [286, 386] width 12 height 12
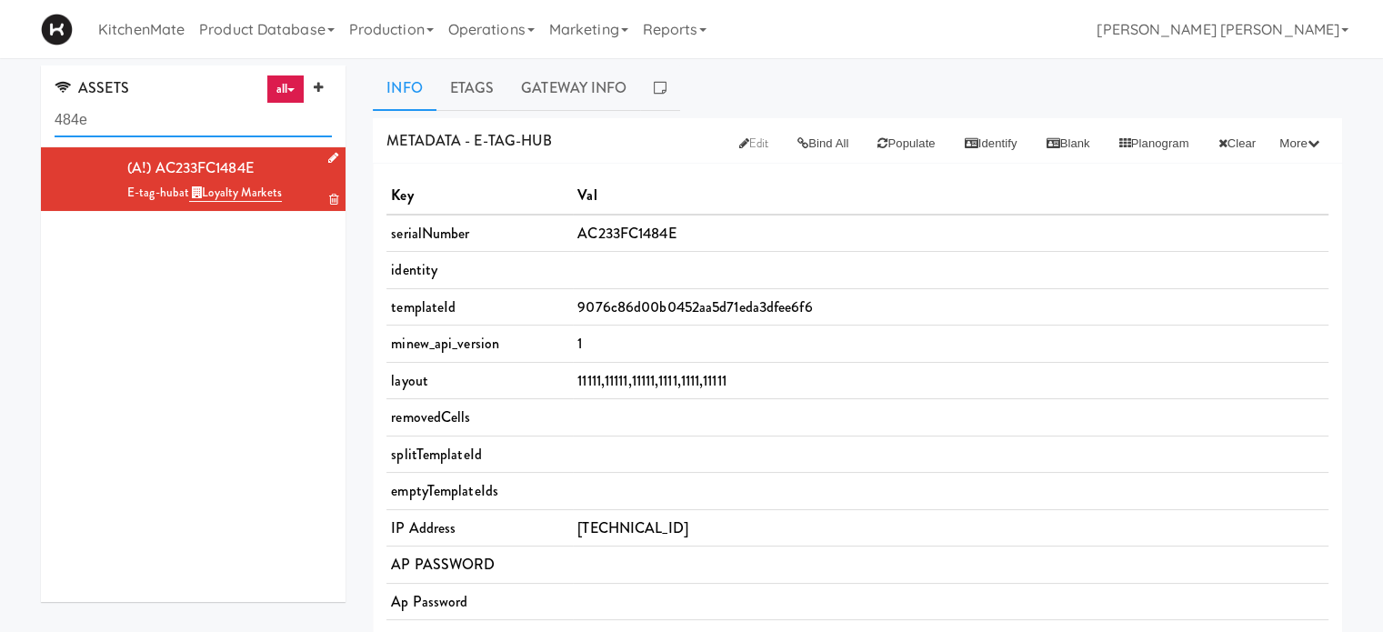
click at [155, 125] on input "484e" at bounding box center [193, 121] width 277 height 34
type input "4"
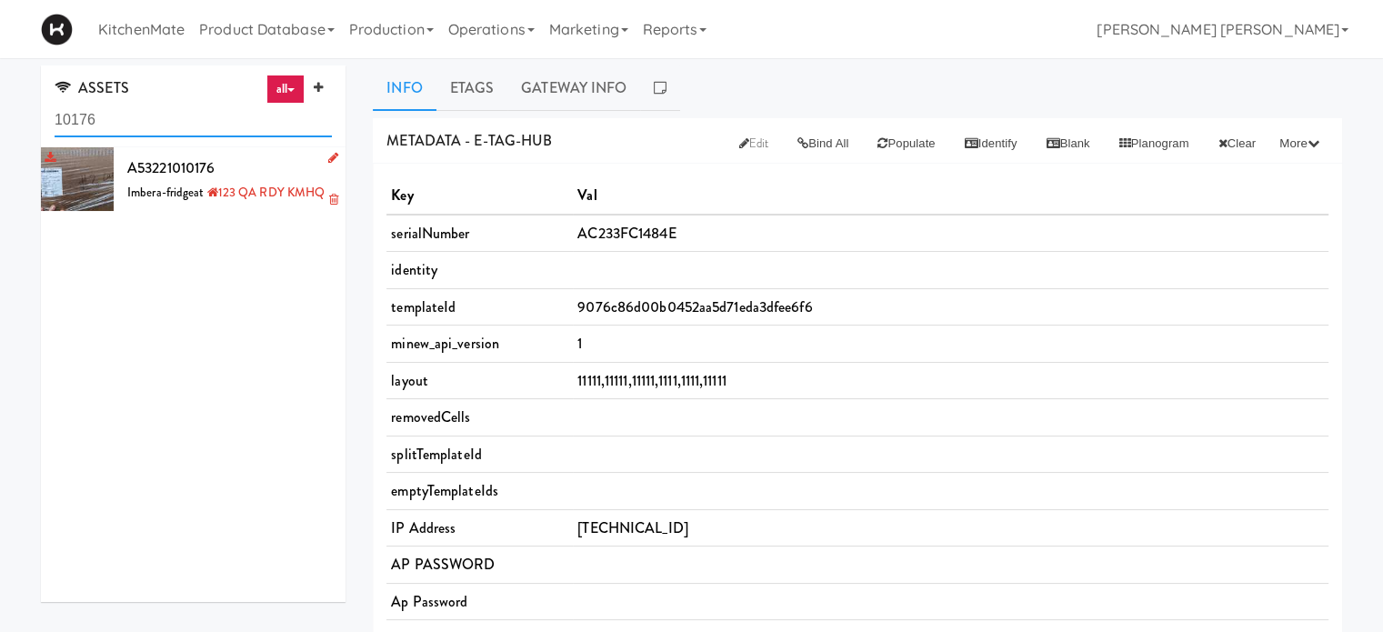
type input "10176"
click at [328, 159] on icon at bounding box center [333, 158] width 10 height 12
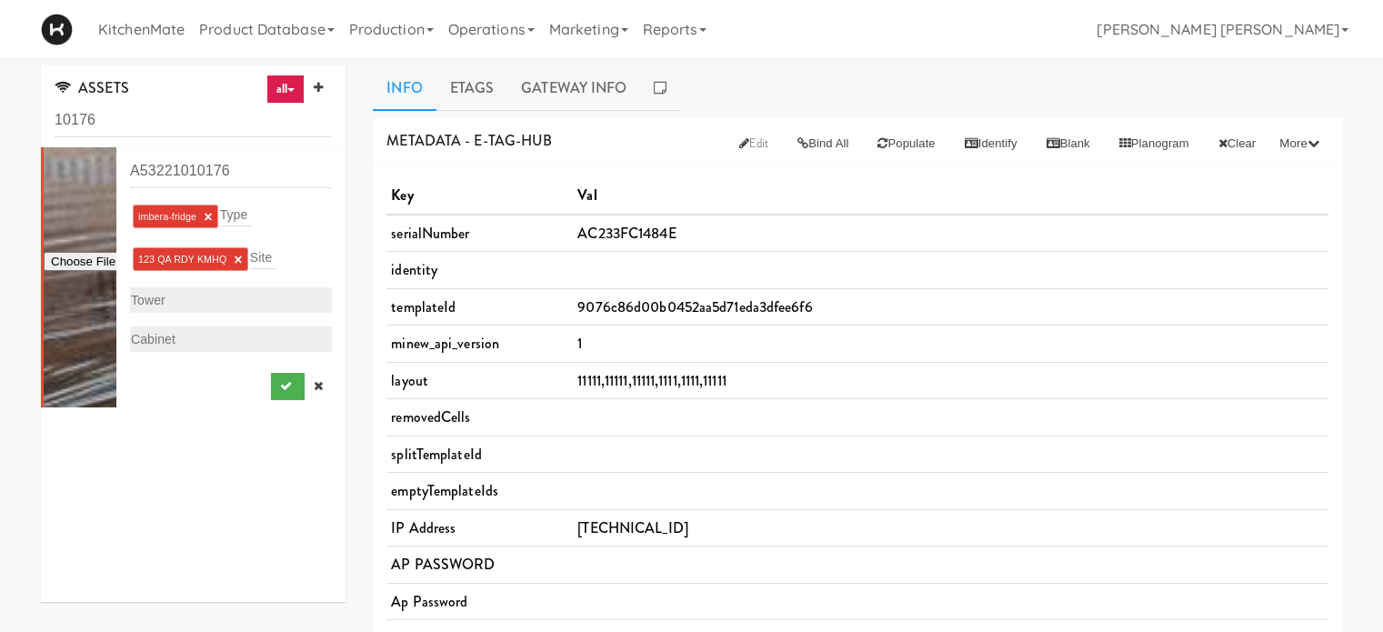
click at [235, 257] on link "×" at bounding box center [238, 259] width 8 height 15
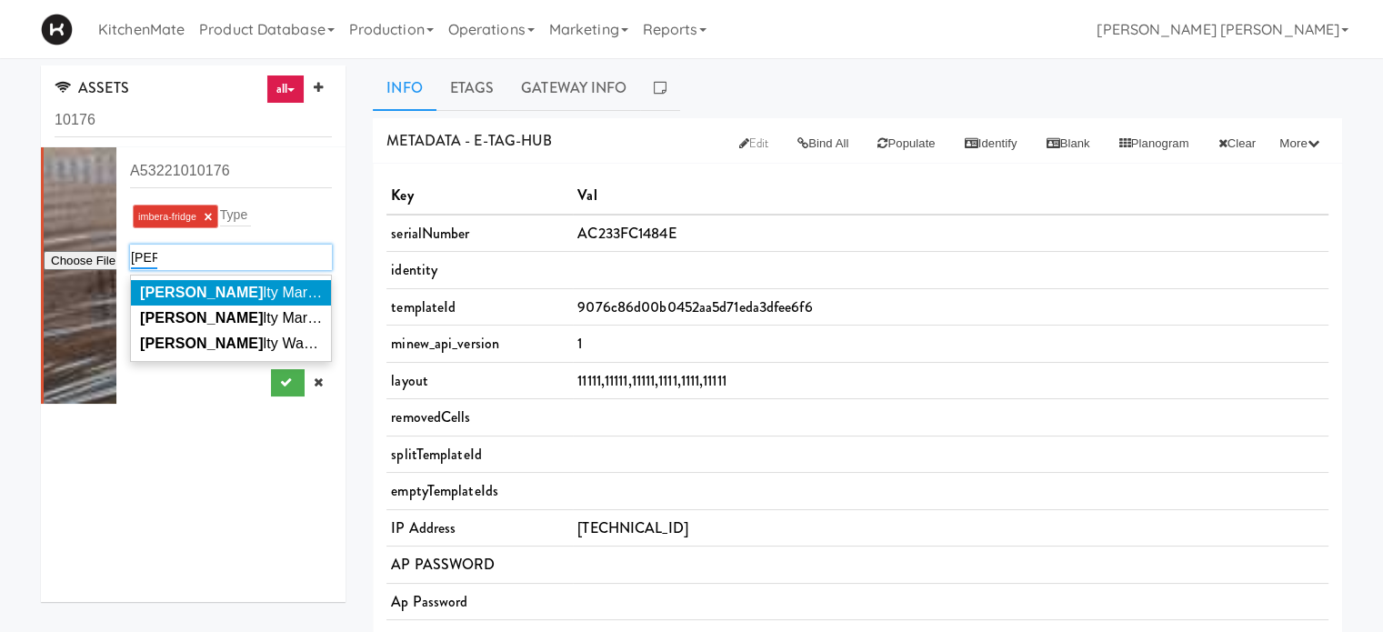
type input "[PERSON_NAME]"
click at [206, 287] on span "[PERSON_NAME] lty Markets" at bounding box center [237, 292] width 195 height 15
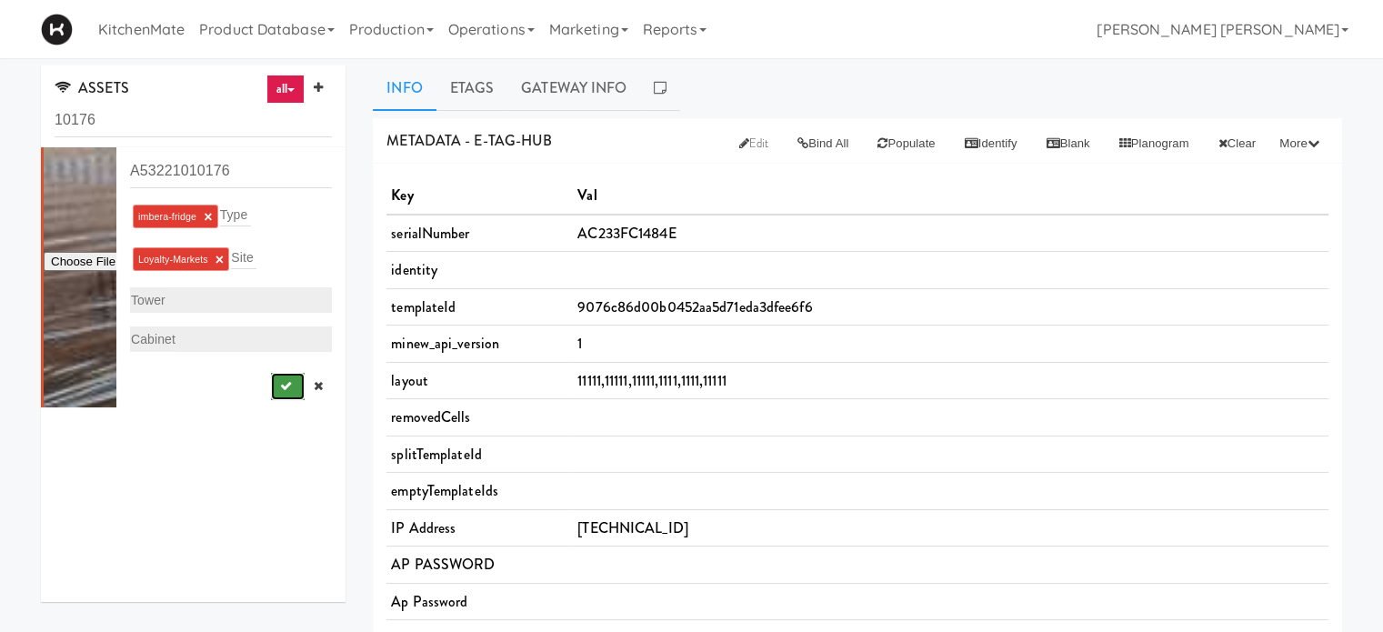
click at [280, 389] on icon "submit" at bounding box center [286, 386] width 12 height 12
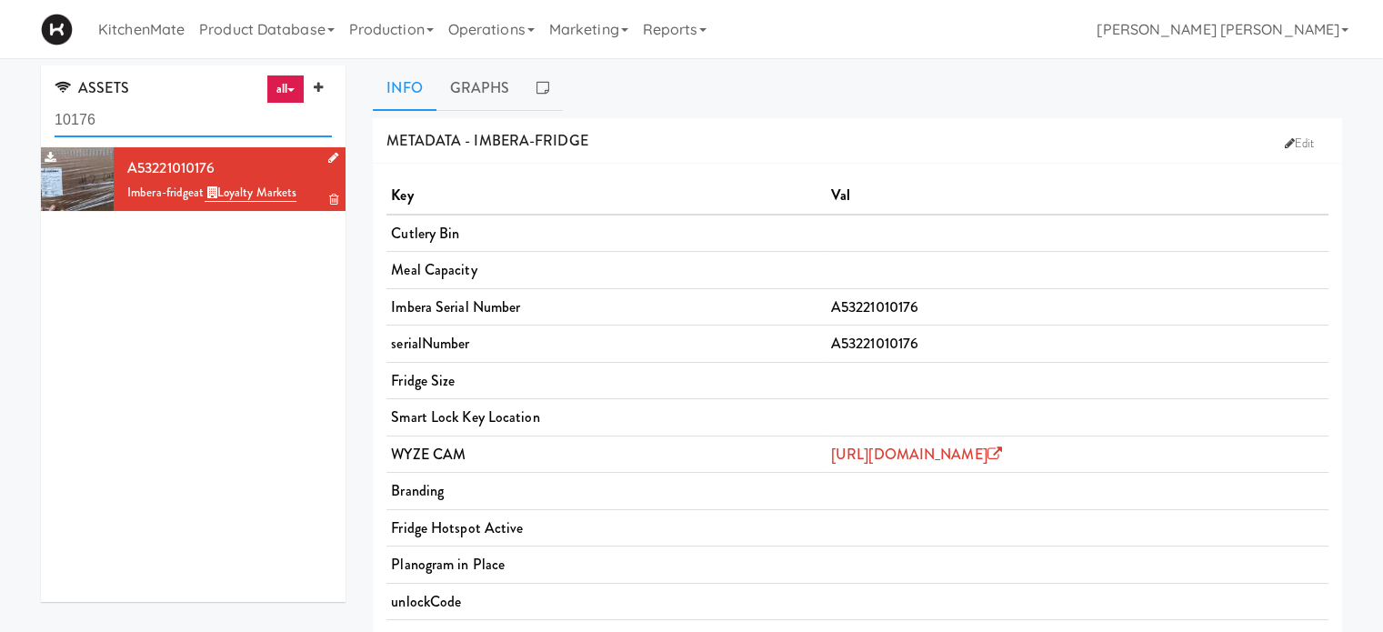
click at [189, 123] on input "10176" at bounding box center [193, 121] width 277 height 34
type input "1"
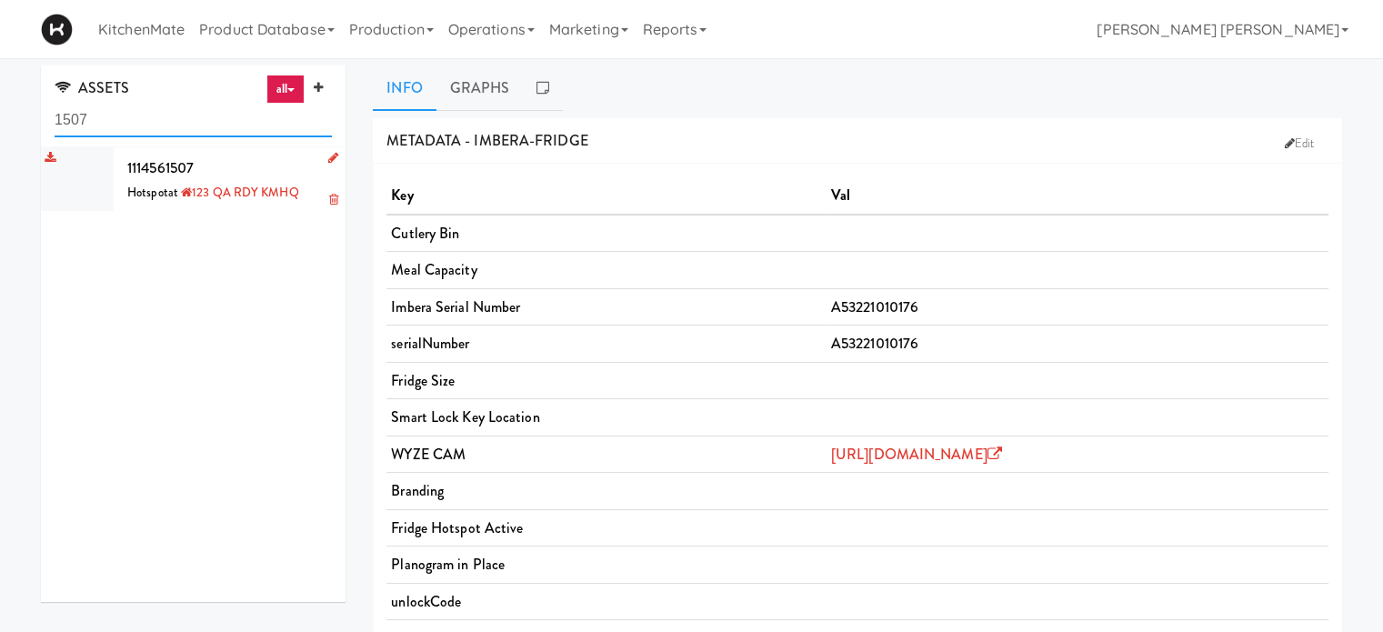
type input "1507"
click at [328, 159] on icon at bounding box center [333, 158] width 10 height 12
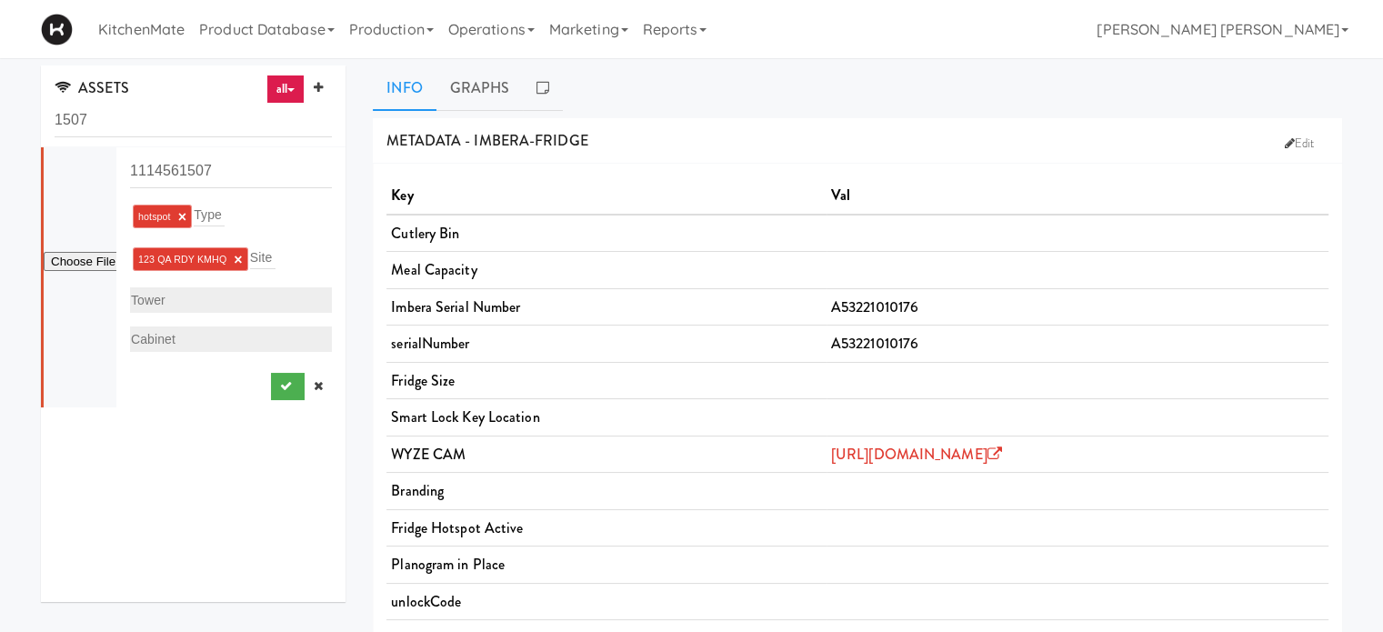
click at [237, 265] on link "×" at bounding box center [238, 259] width 8 height 15
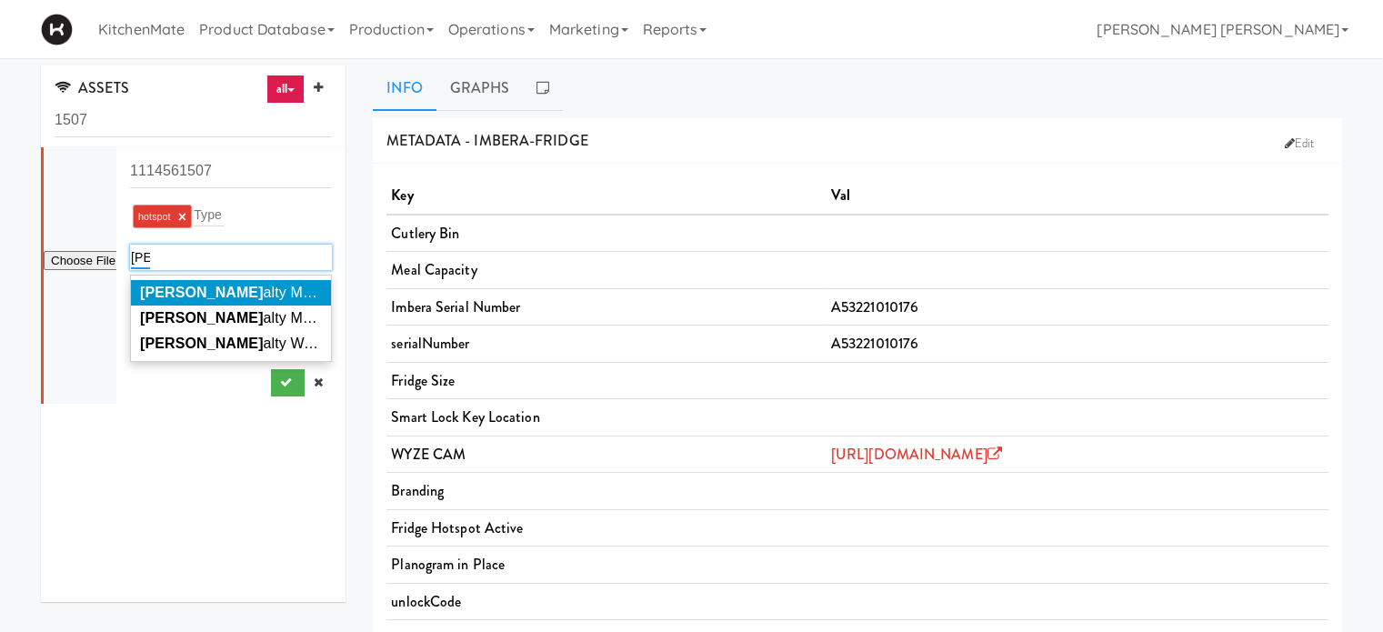
type input "[PERSON_NAME]"
click at [229, 282] on li "[PERSON_NAME] Markets" at bounding box center [231, 292] width 200 height 25
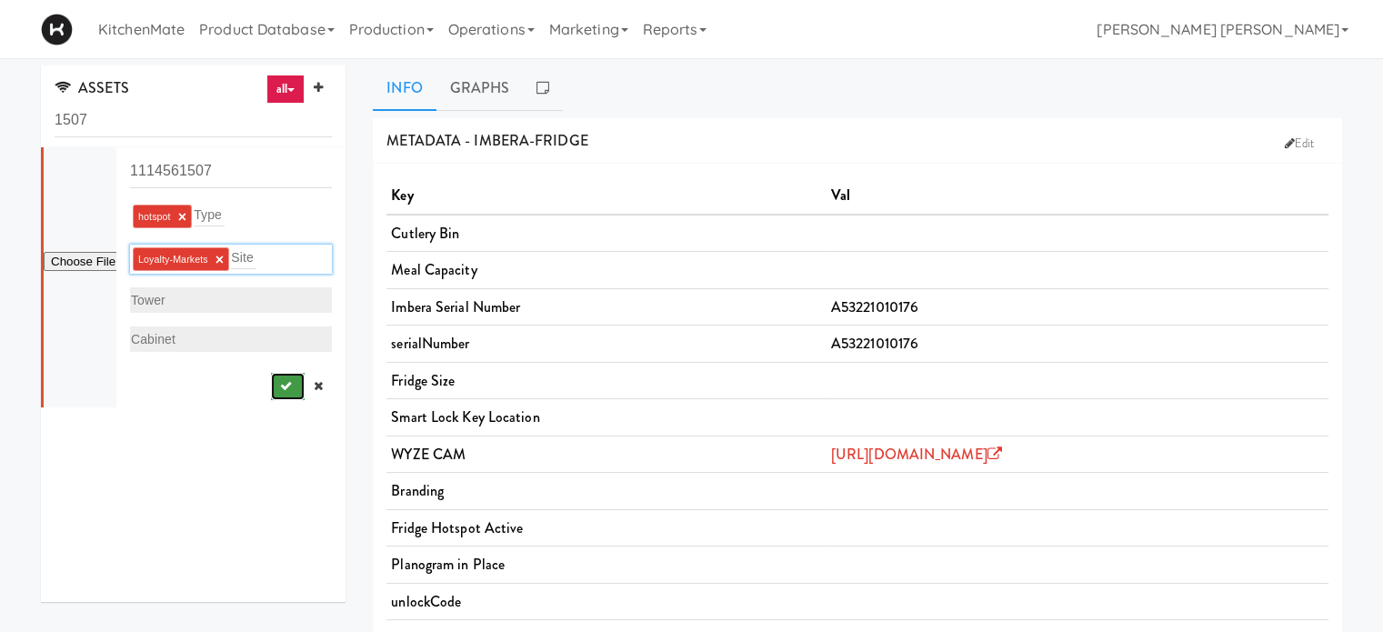
click at [280, 390] on icon "submit" at bounding box center [286, 386] width 12 height 12
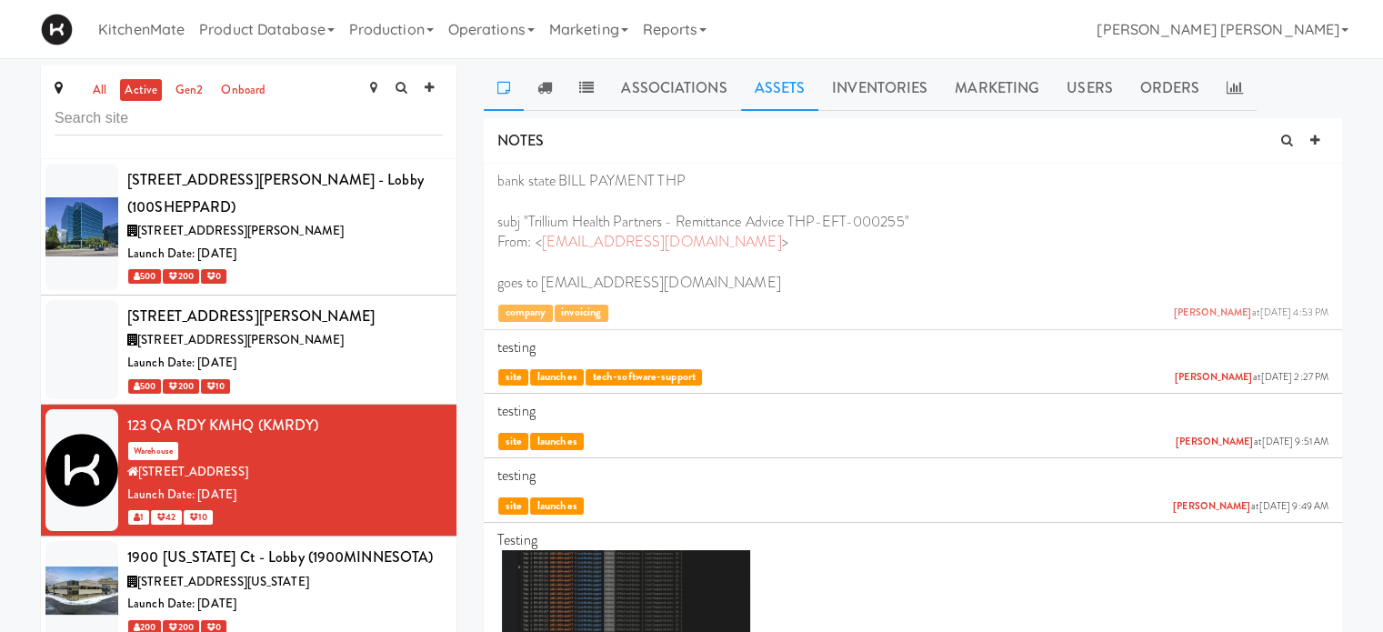
click at [760, 83] on link "Assets" at bounding box center [780, 87] width 78 height 45
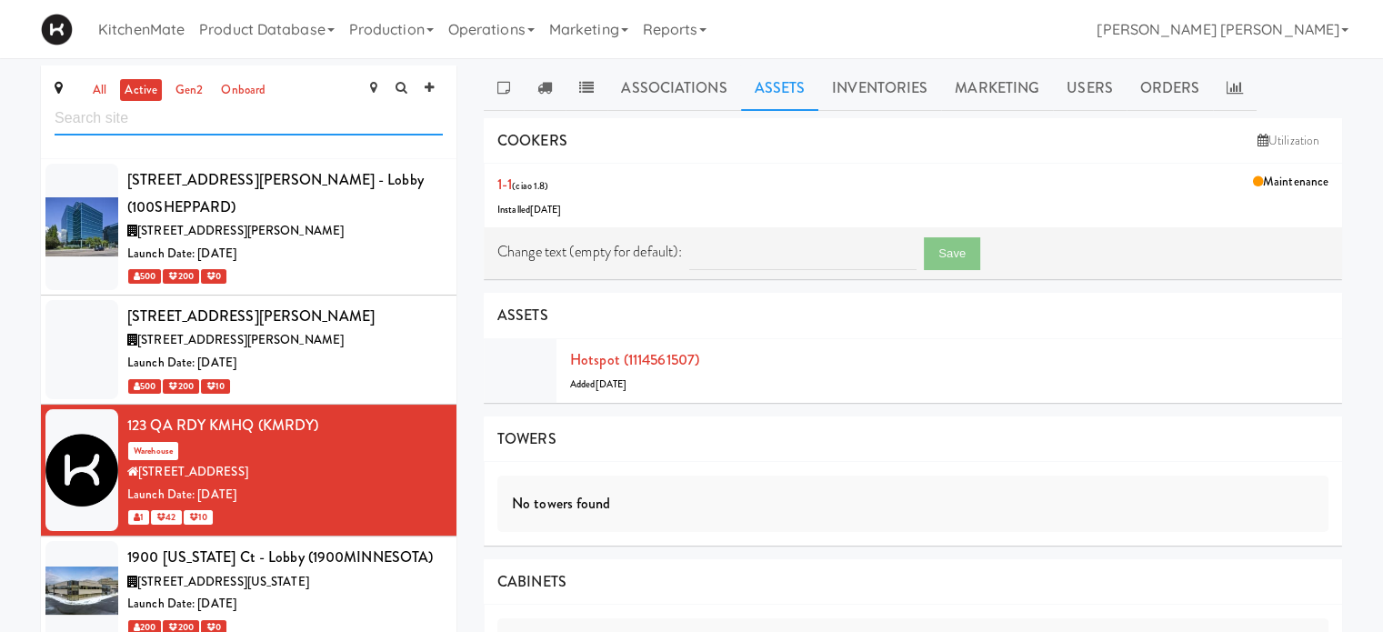
click at [112, 122] on input "text" at bounding box center [249, 119] width 388 height 34
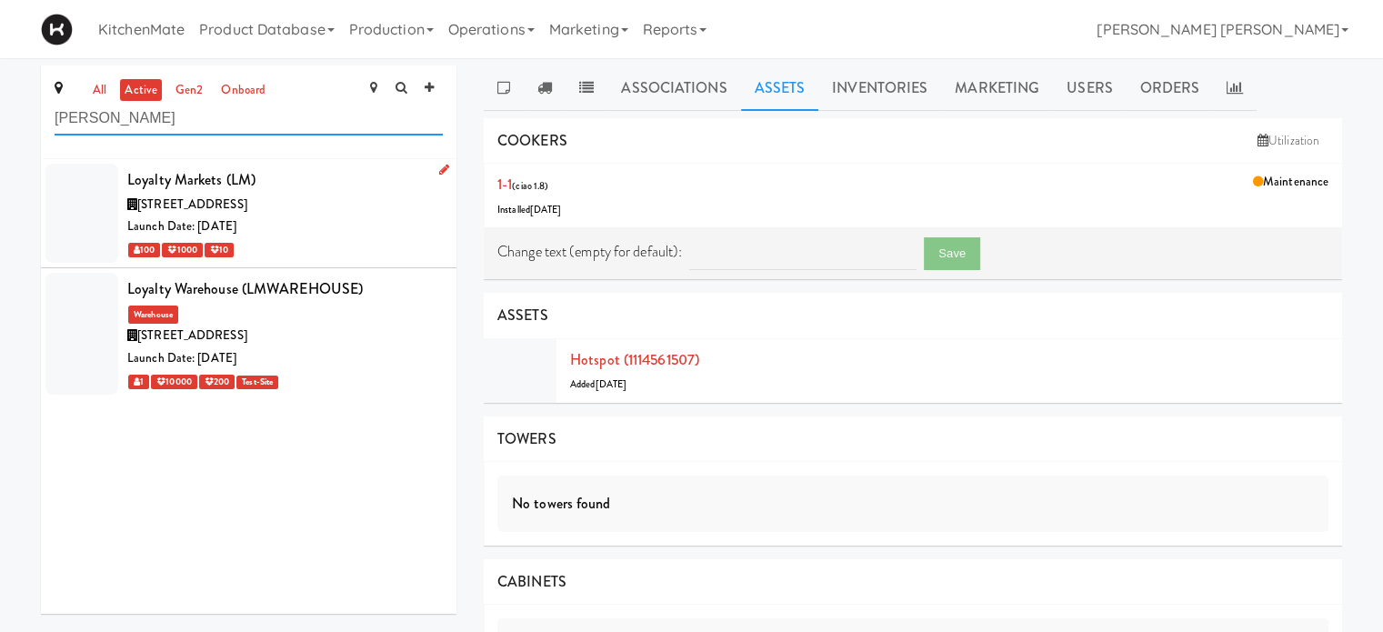
type input "[PERSON_NAME]"
click at [157, 196] on span "1177 Caledonia Rd, Toronto ON" at bounding box center [192, 204] width 110 height 17
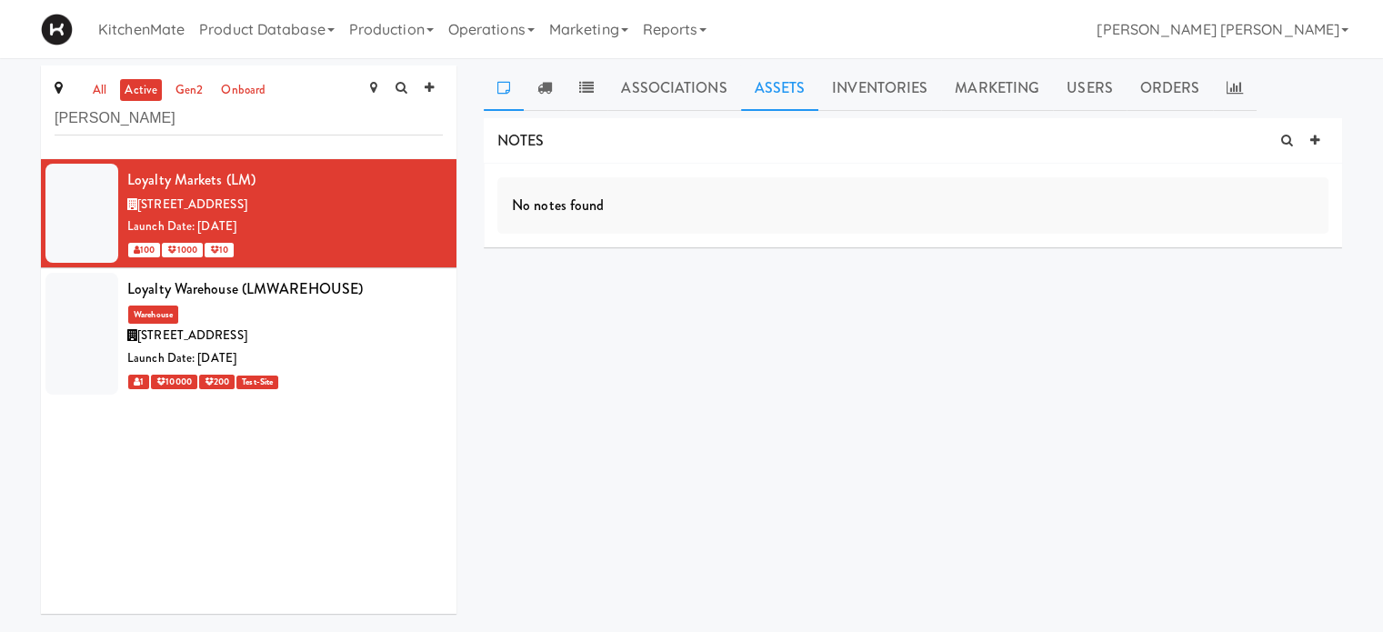
click at [771, 83] on link "Assets" at bounding box center [780, 87] width 78 height 45
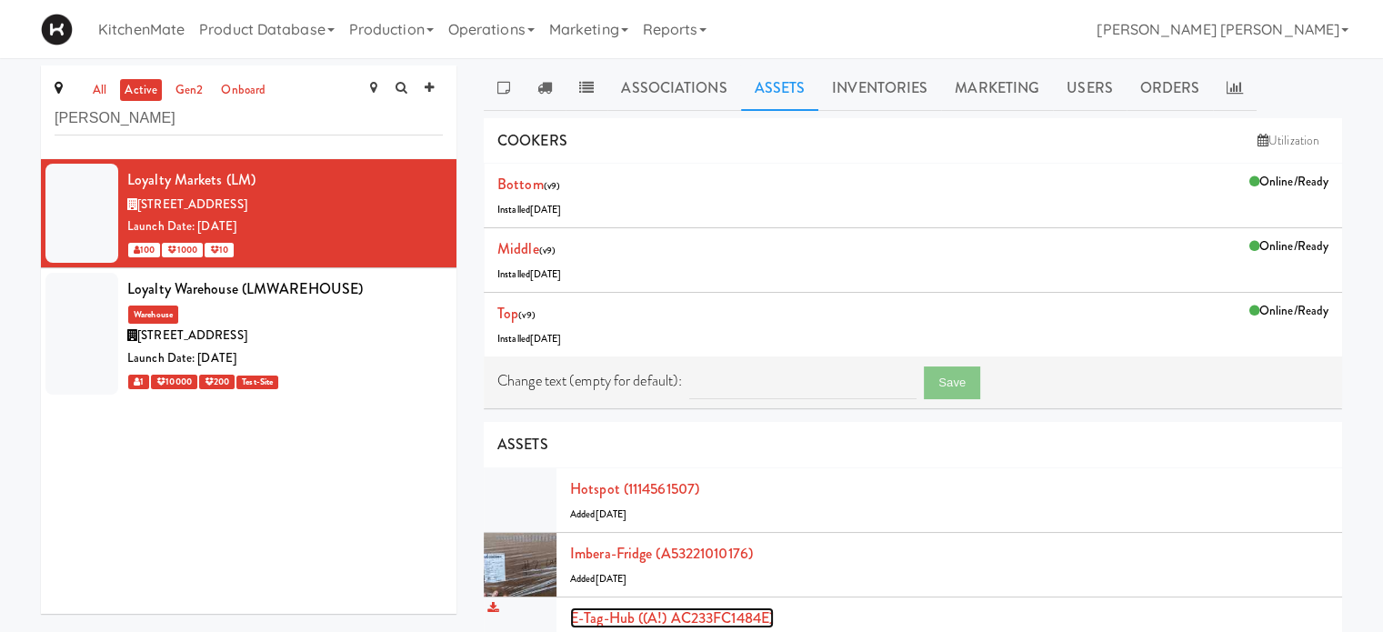
click at [728, 613] on link "E-tag-hub ((A!) AC233FC1484E)" at bounding box center [672, 618] width 204 height 21
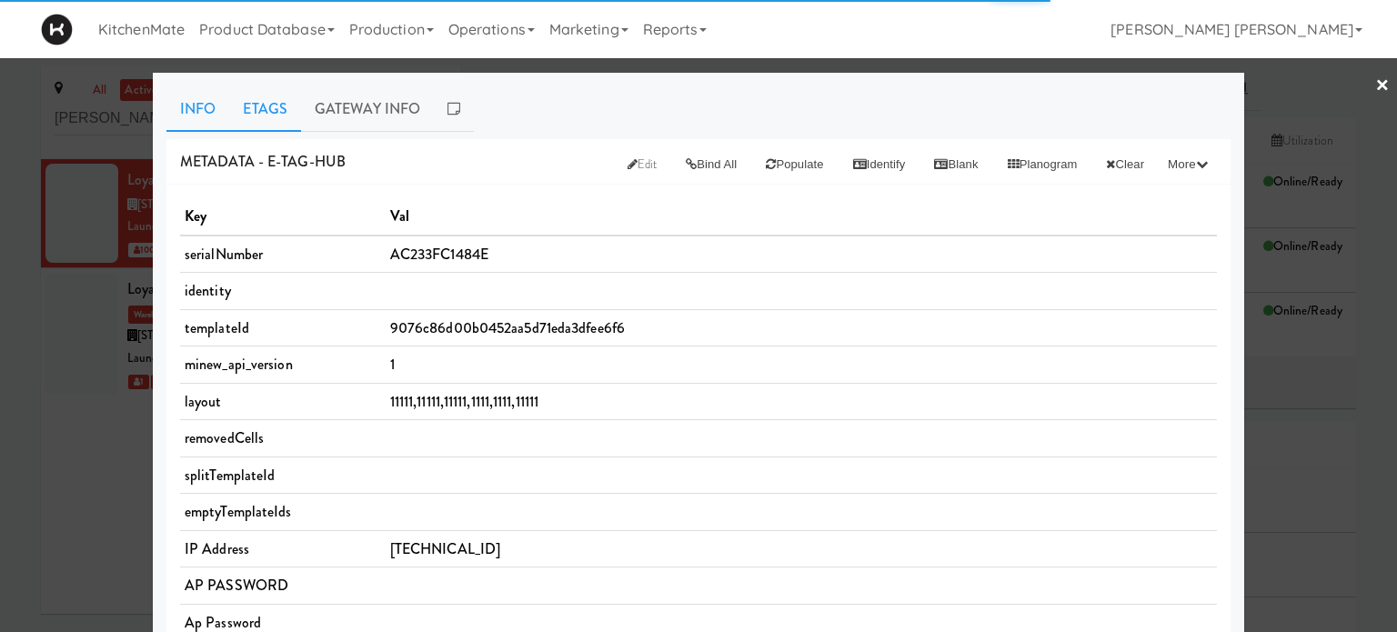
click at [271, 115] on link "Etags" at bounding box center [265, 108] width 72 height 45
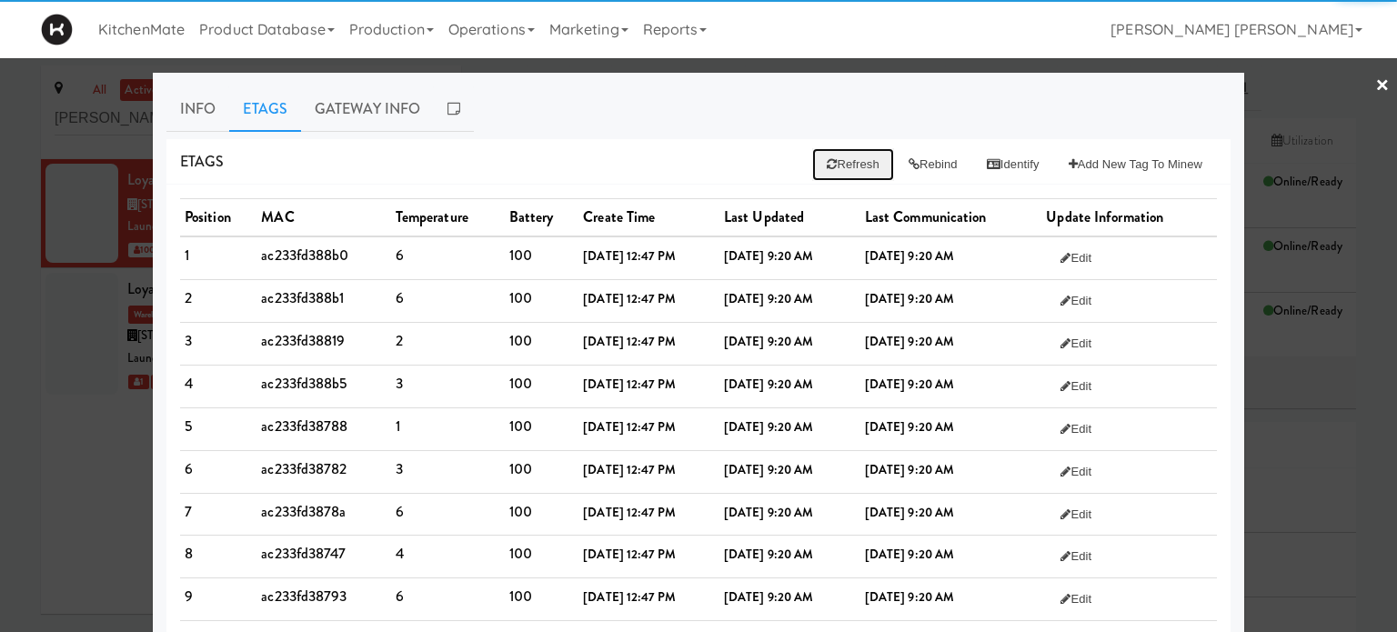
click at [848, 161] on button "Refresh" at bounding box center [852, 164] width 81 height 33
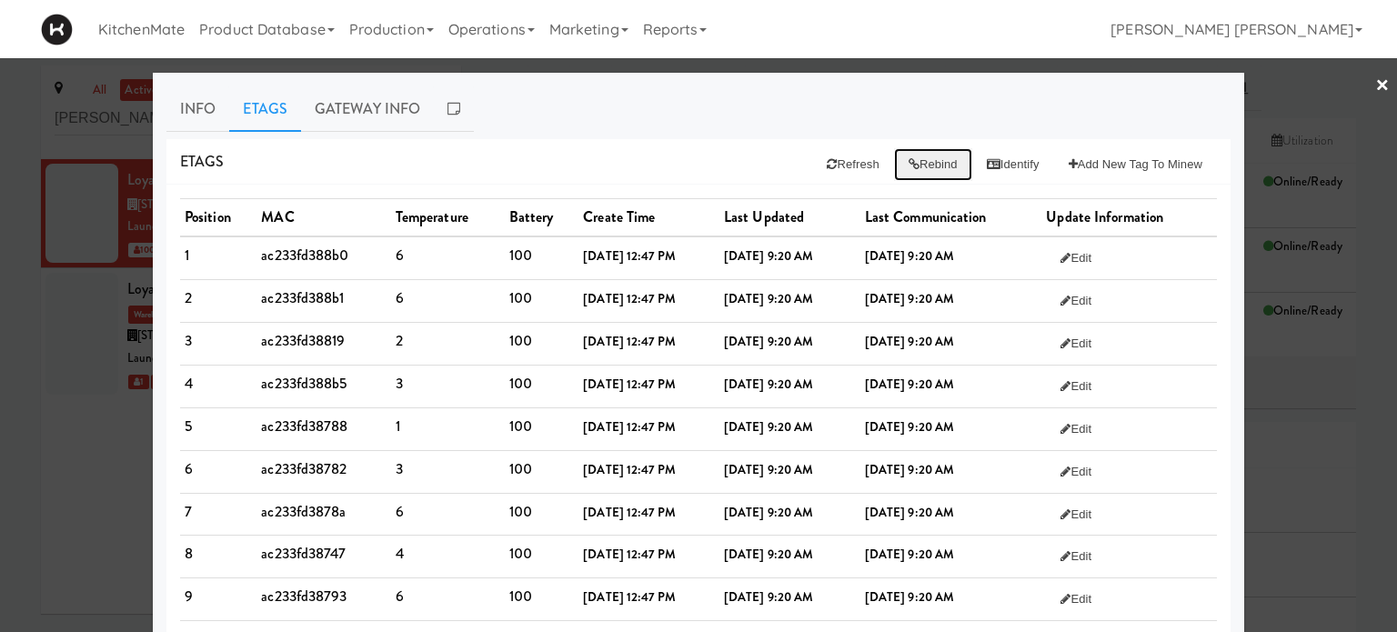
click at [921, 163] on button "Rebind" at bounding box center [933, 164] width 78 height 33
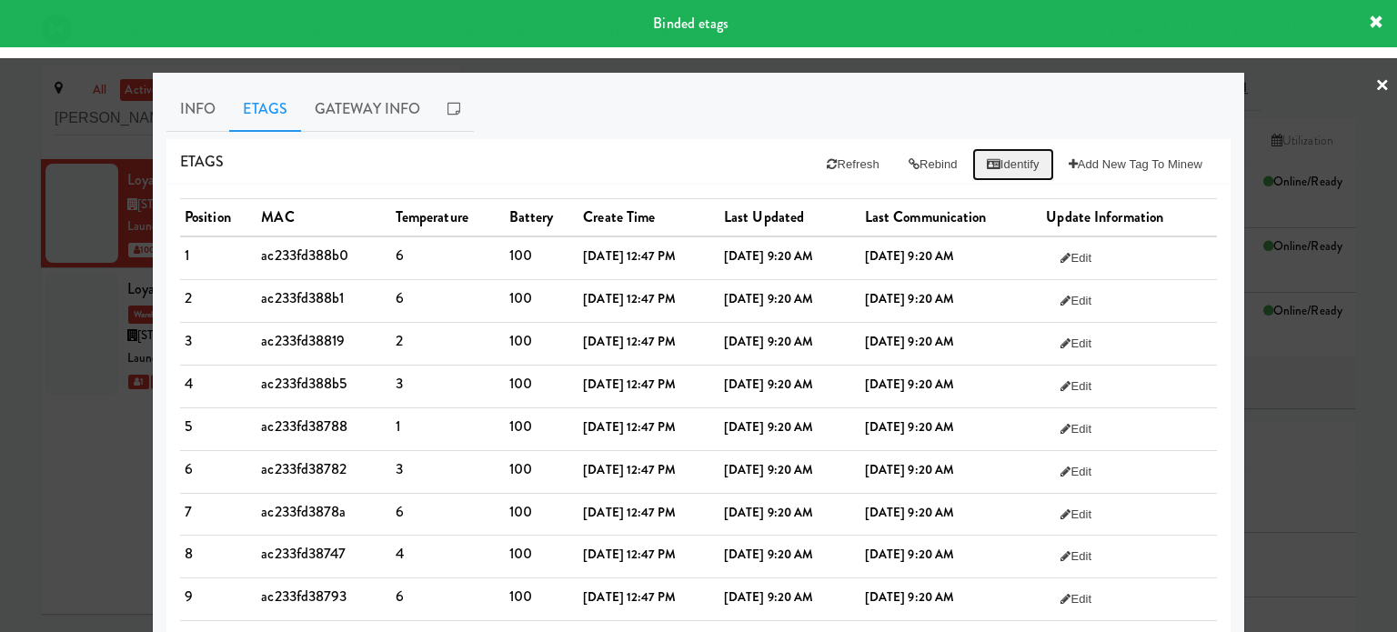
click at [997, 159] on button "Identify" at bounding box center [1013, 164] width 82 height 33
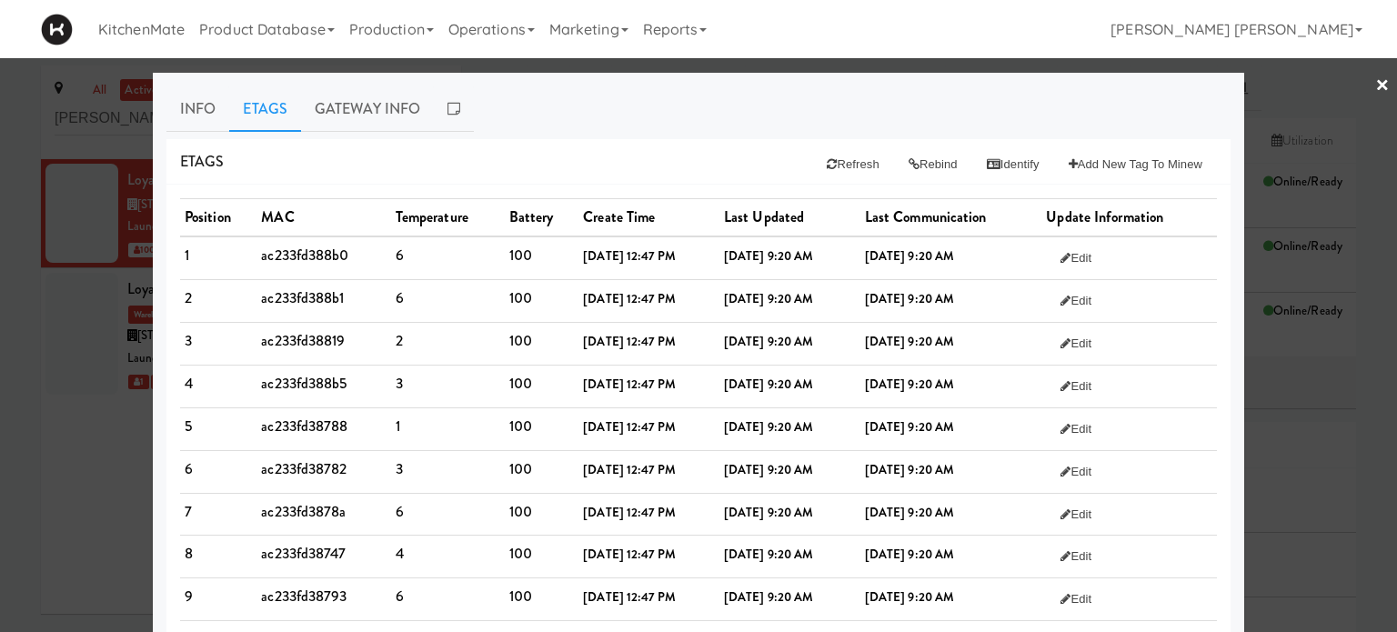
click at [1375, 87] on link "×" at bounding box center [1382, 86] width 15 height 56
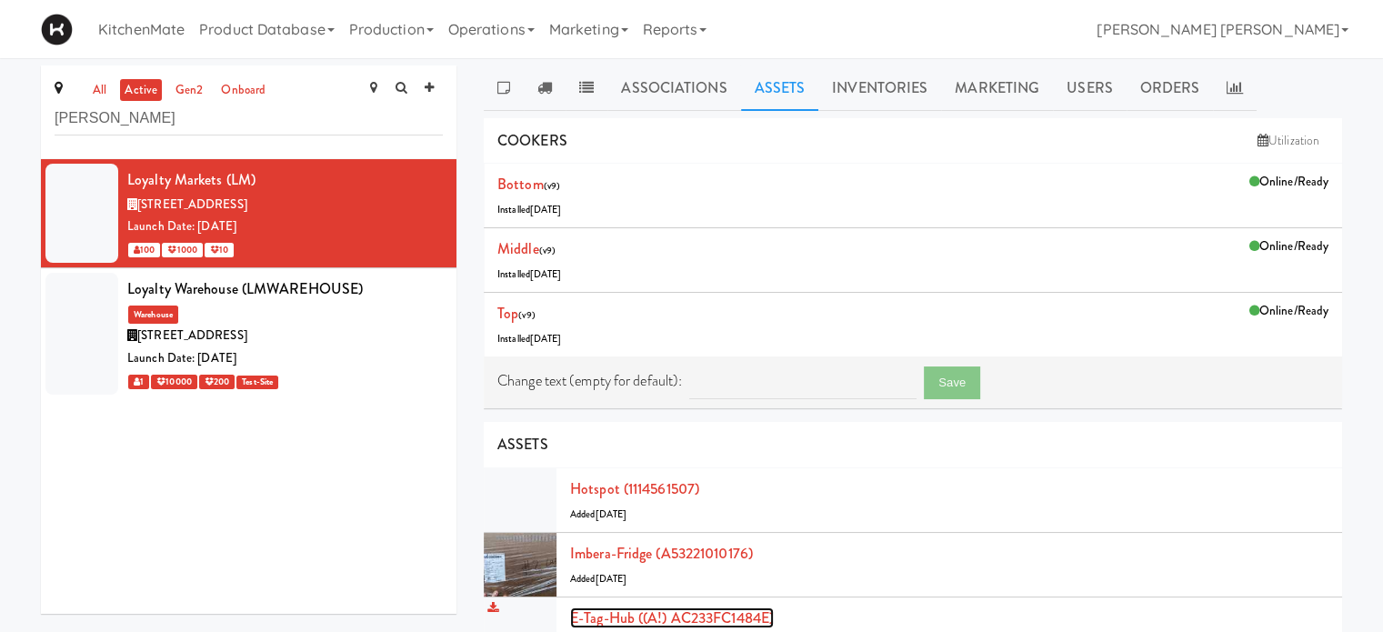
click at [688, 621] on link "E-tag-hub ((A!) AC233FC1484E)" at bounding box center [672, 618] width 204 height 21
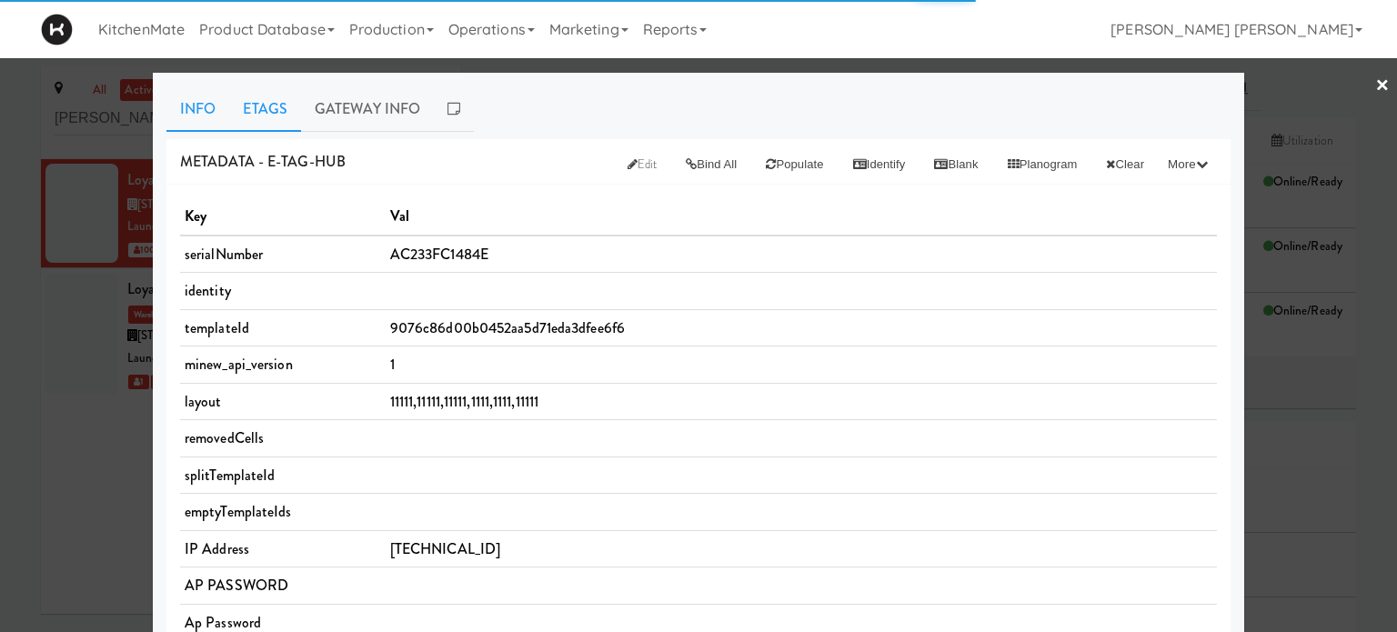
click at [267, 101] on link "Etags" at bounding box center [265, 108] width 72 height 45
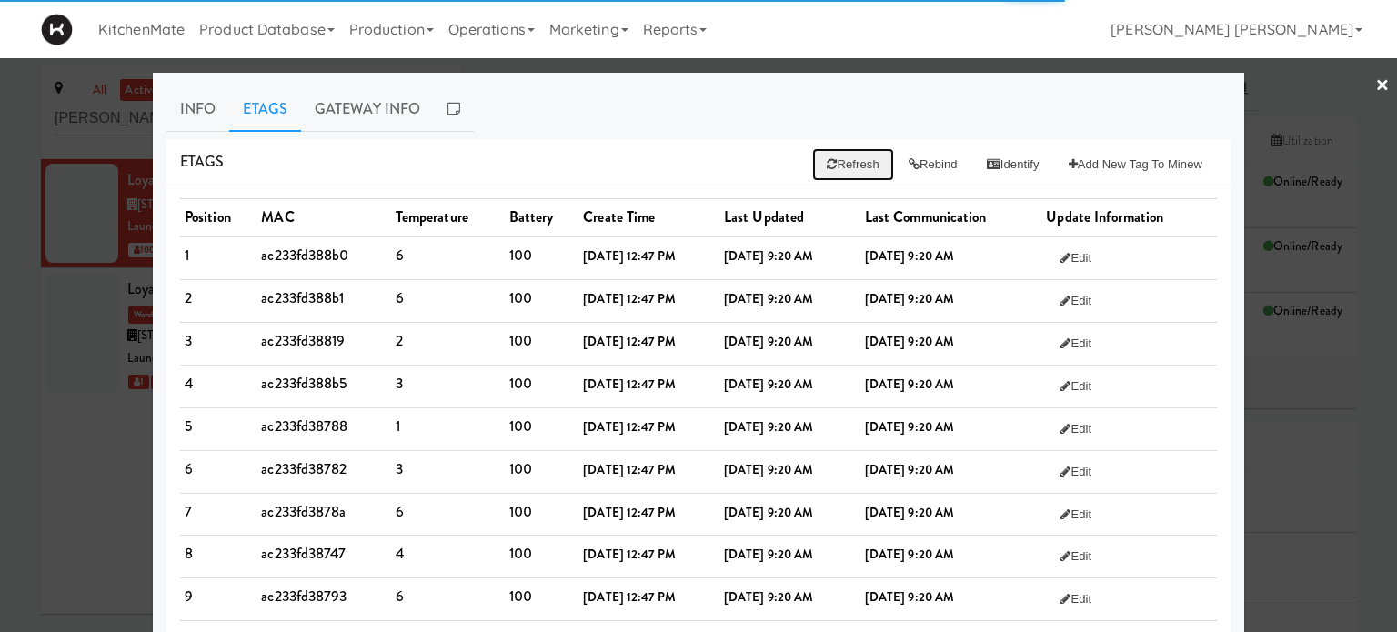
click at [845, 170] on button "Refresh" at bounding box center [852, 164] width 81 height 33
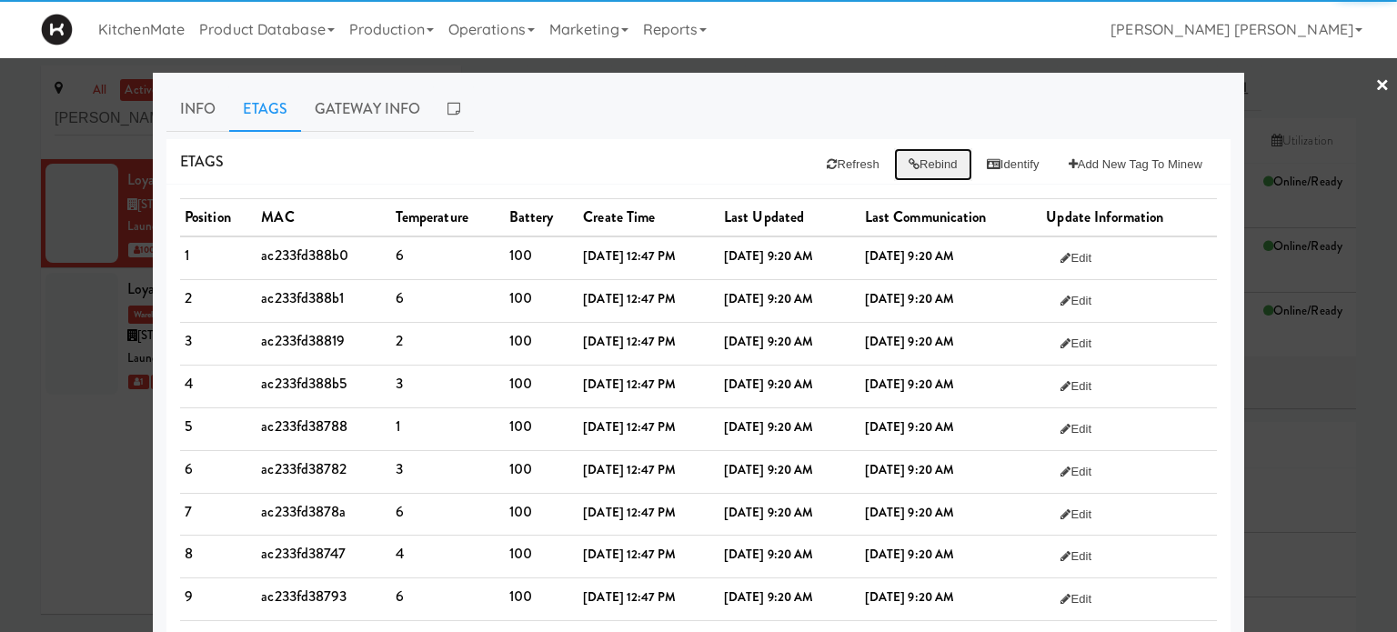
click at [925, 157] on button "Rebind" at bounding box center [933, 164] width 78 height 33
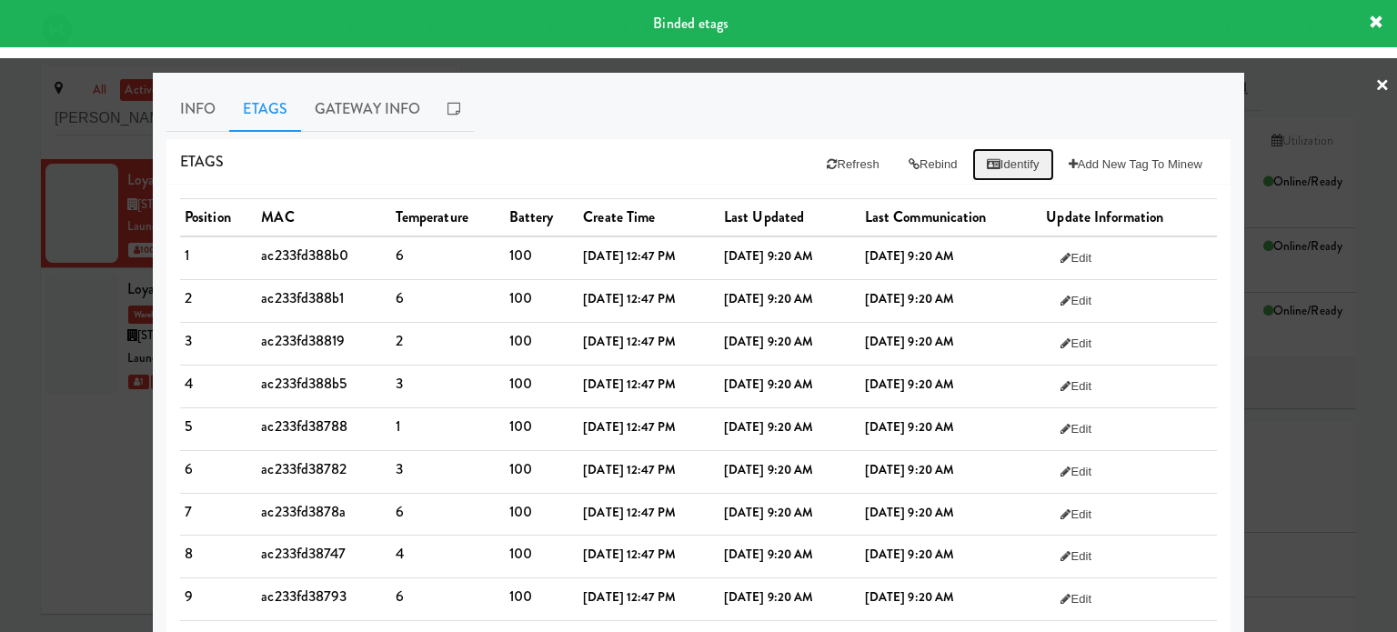
click at [1000, 157] on button "Identify" at bounding box center [1013, 164] width 82 height 33
